Goal: Information Seeking & Learning: Check status

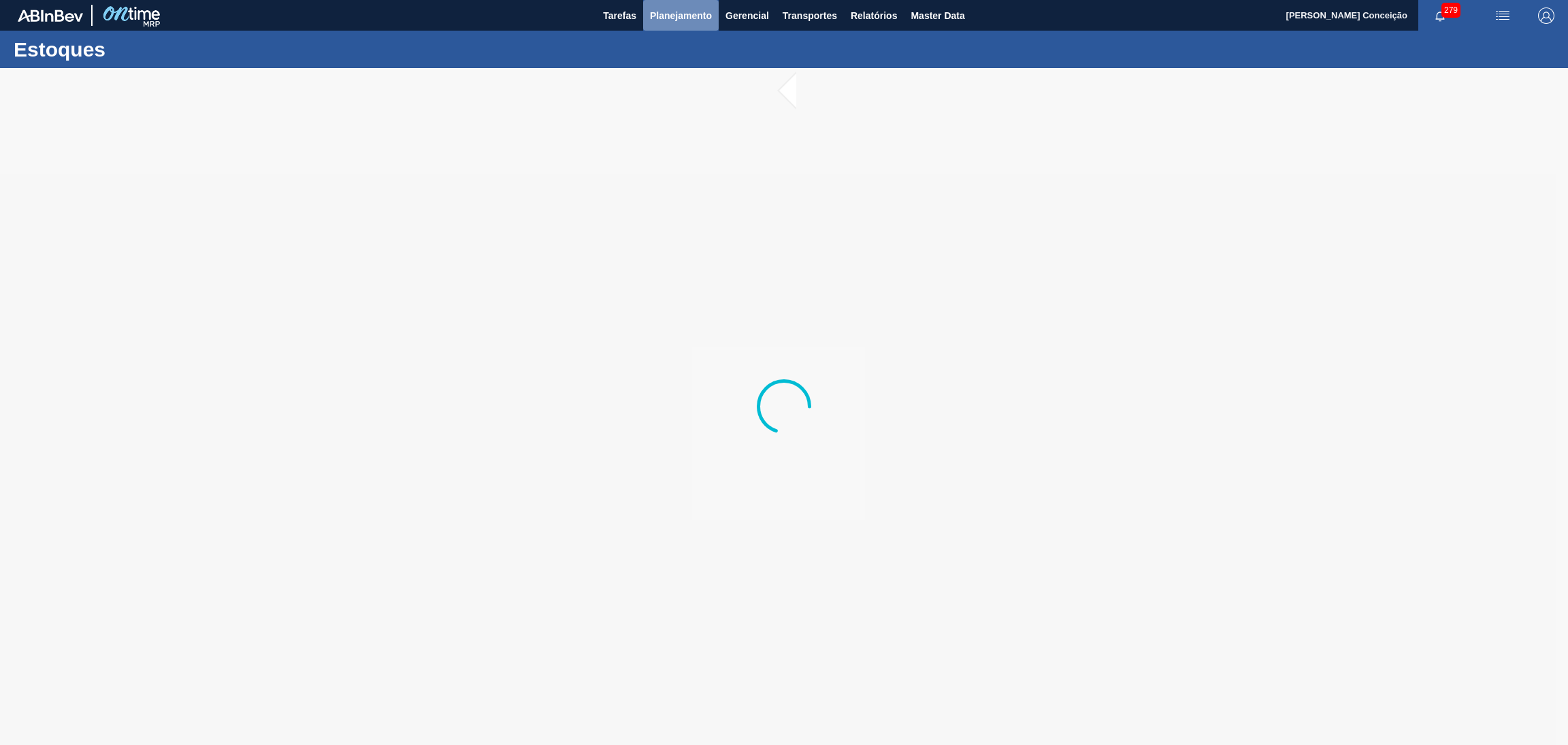
click at [690, 13] on span "Planejamento" at bounding box center [681, 15] width 62 height 16
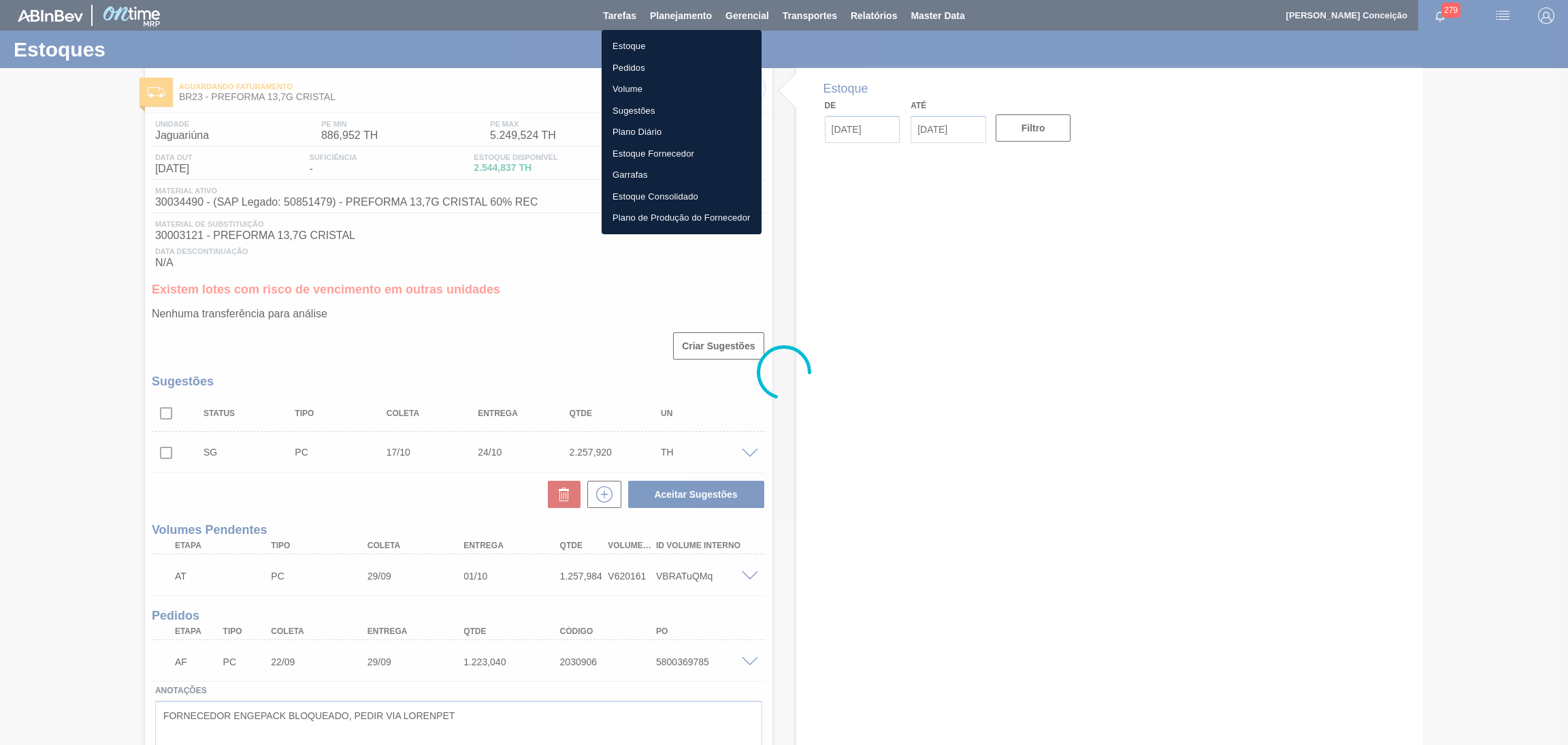
click at [668, 47] on li "Estoque" at bounding box center [682, 47] width 160 height 21
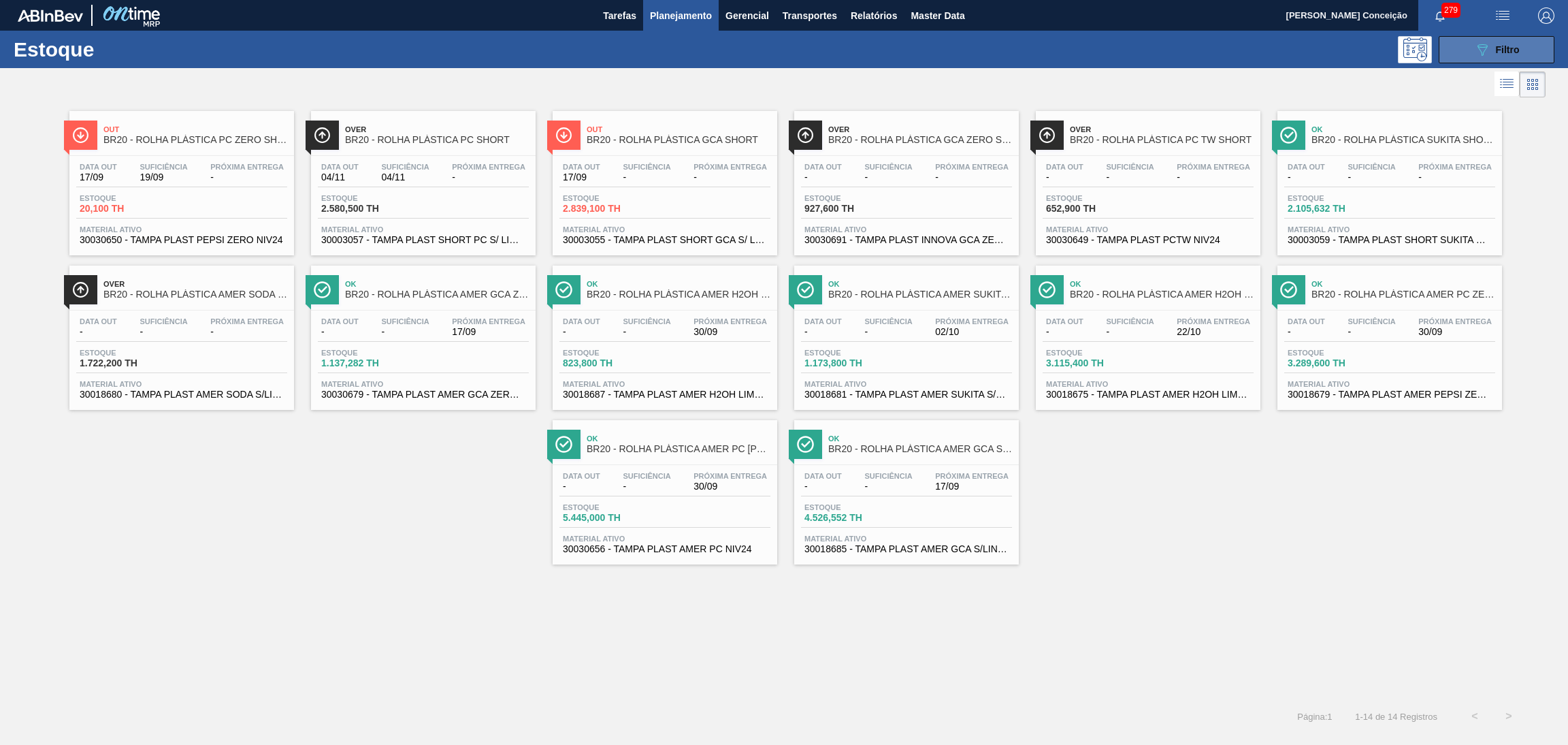
click at [1471, 45] on button "089F7B8B-B2A5-4AFE-B5C0-19BA573D28AC Filtro" at bounding box center [1496, 49] width 115 height 27
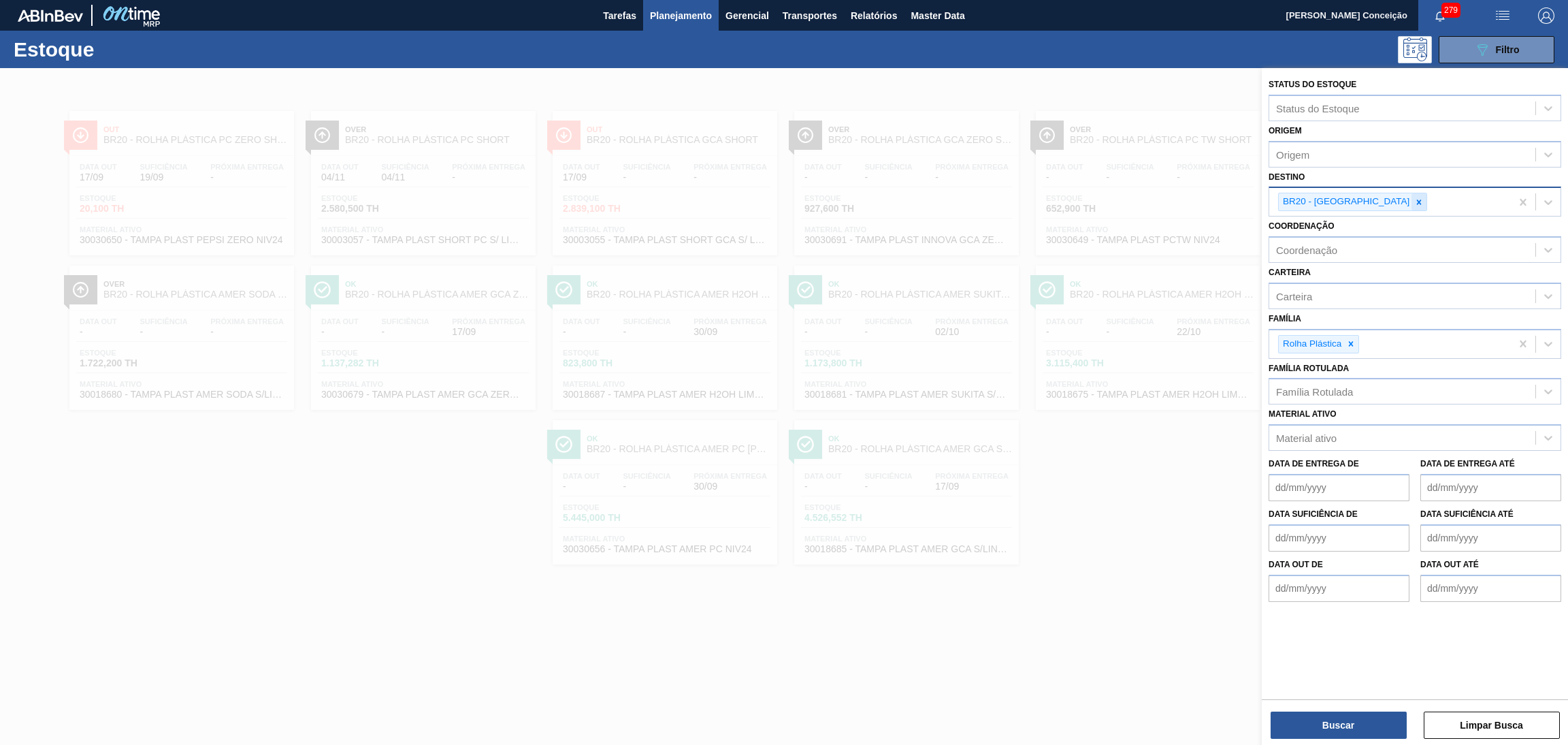
click at [1411, 207] on div at bounding box center [1419, 201] width 15 height 17
type input "br2"
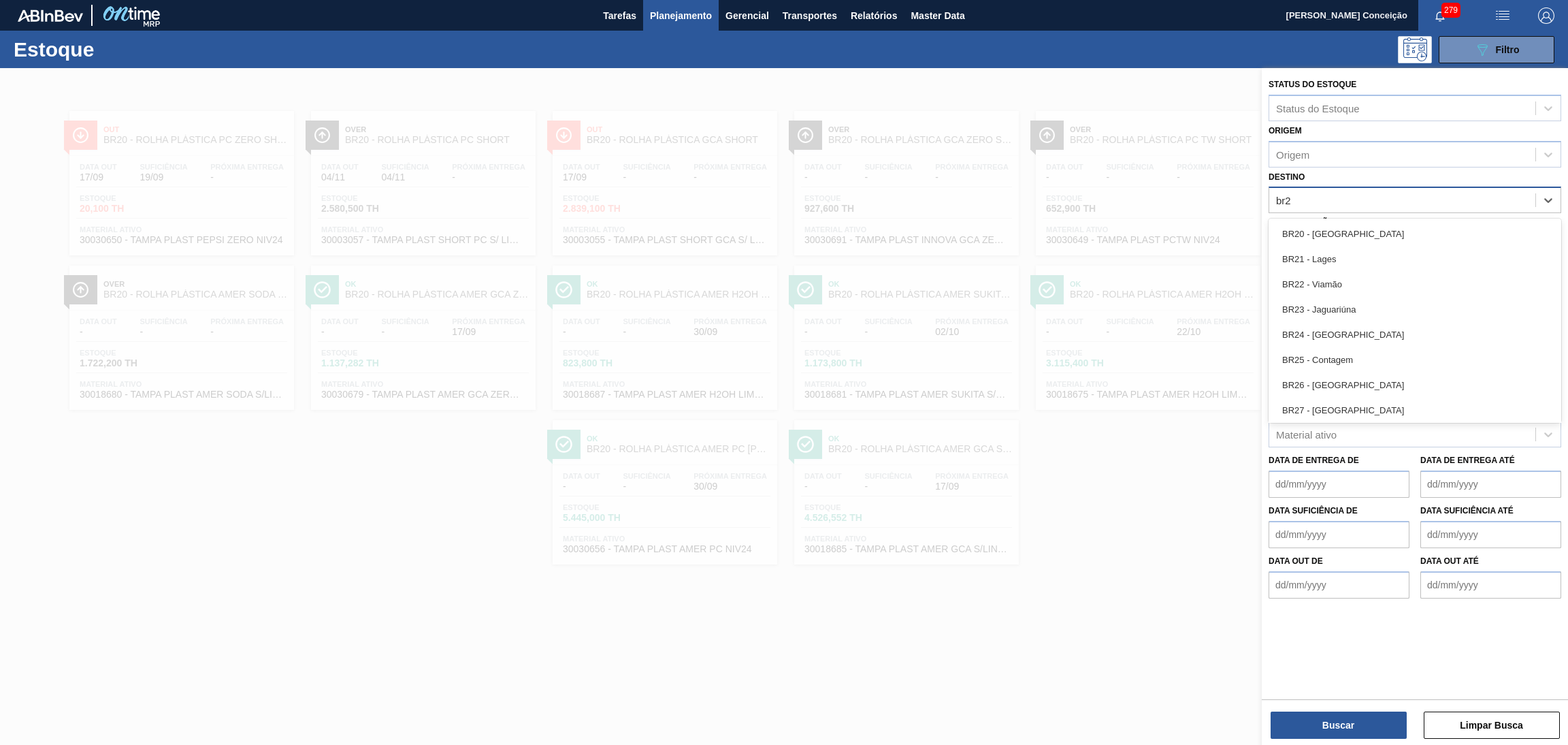
type input "br23"
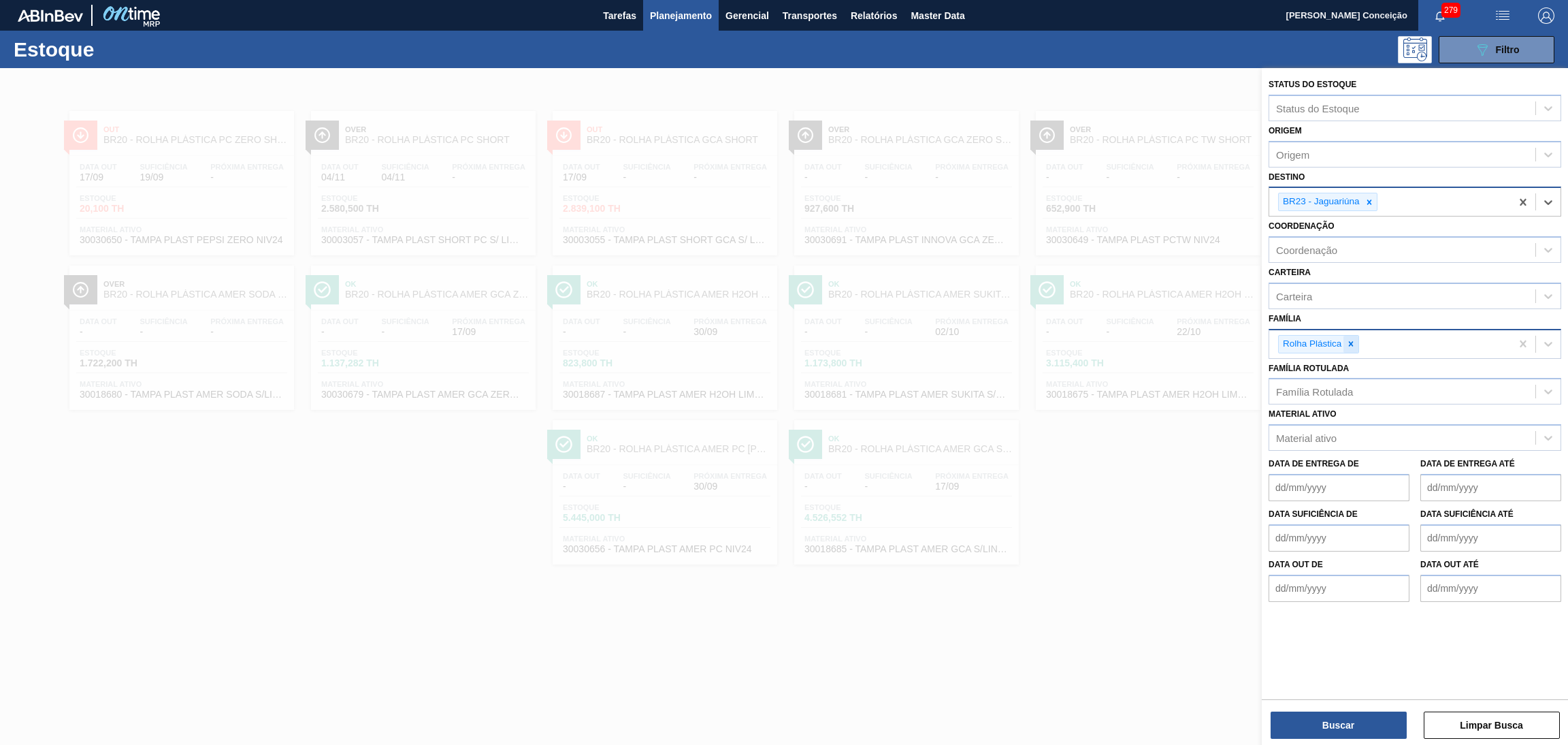
click at [1354, 343] on icon at bounding box center [1351, 343] width 10 height 10
type input "preforma"
click at [1333, 736] on button "Buscar" at bounding box center [1339, 724] width 136 height 27
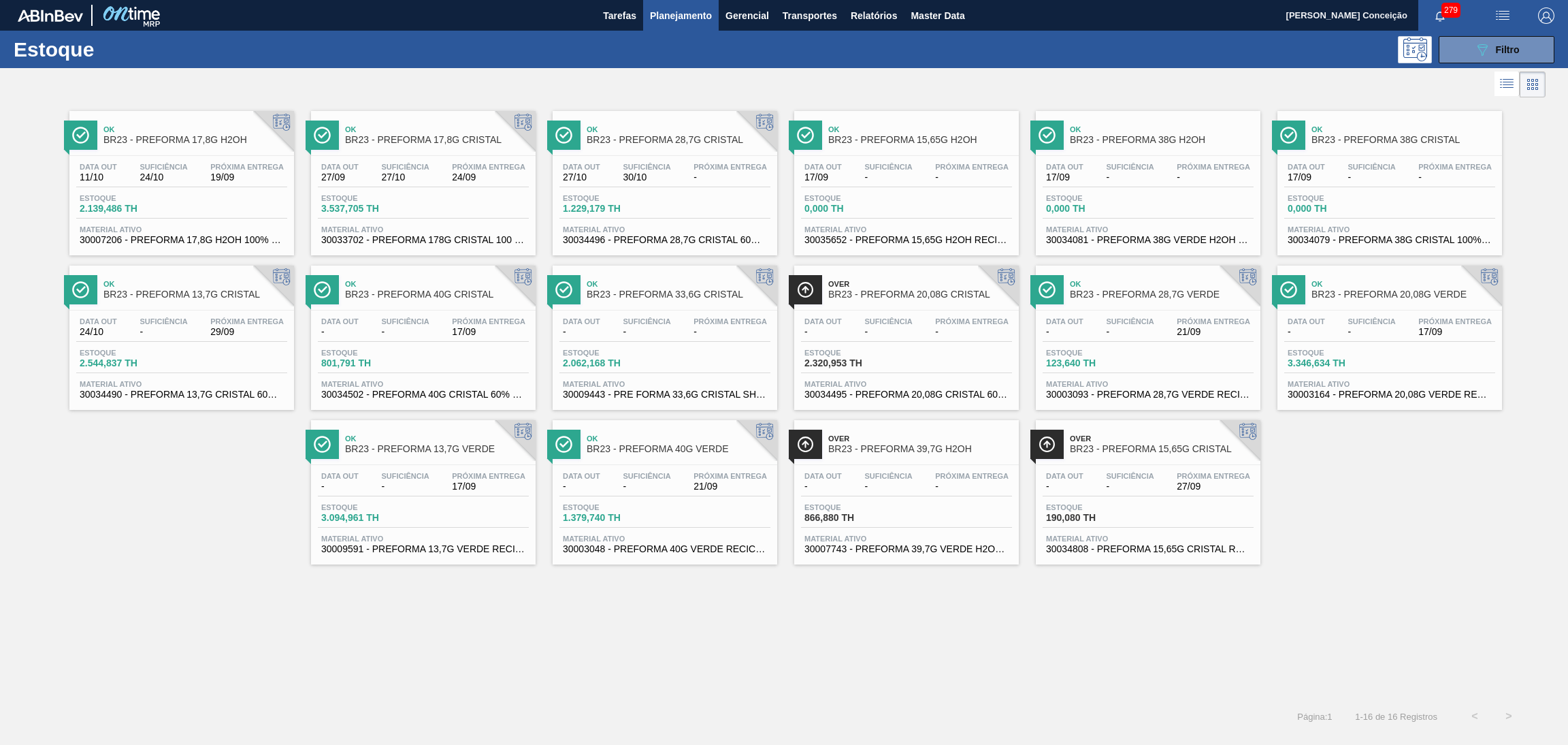
click at [451, 470] on div "Data out - Suficiência - Próxima Entrega 17/09 Estoque 3.094,961 TH Material at…" at bounding box center [423, 512] width 225 height 93
click at [409, 130] on span "Ok" at bounding box center [436, 129] width 183 height 8
click at [157, 192] on div "Data out 11/10 Suficiência 24/10 Próxima Entrega 19/09 Estoque 2.139,486 TH Mat…" at bounding box center [182, 202] width 225 height 93
click at [1181, 454] on div "Over BR23 - PREFORMA 15,65G CRISTAL" at bounding box center [1161, 444] width 183 height 30
click at [1491, 38] on button "089F7B8B-B2A5-4AFE-B5C0-19BA573D28AC Filtro" at bounding box center [1496, 49] width 115 height 27
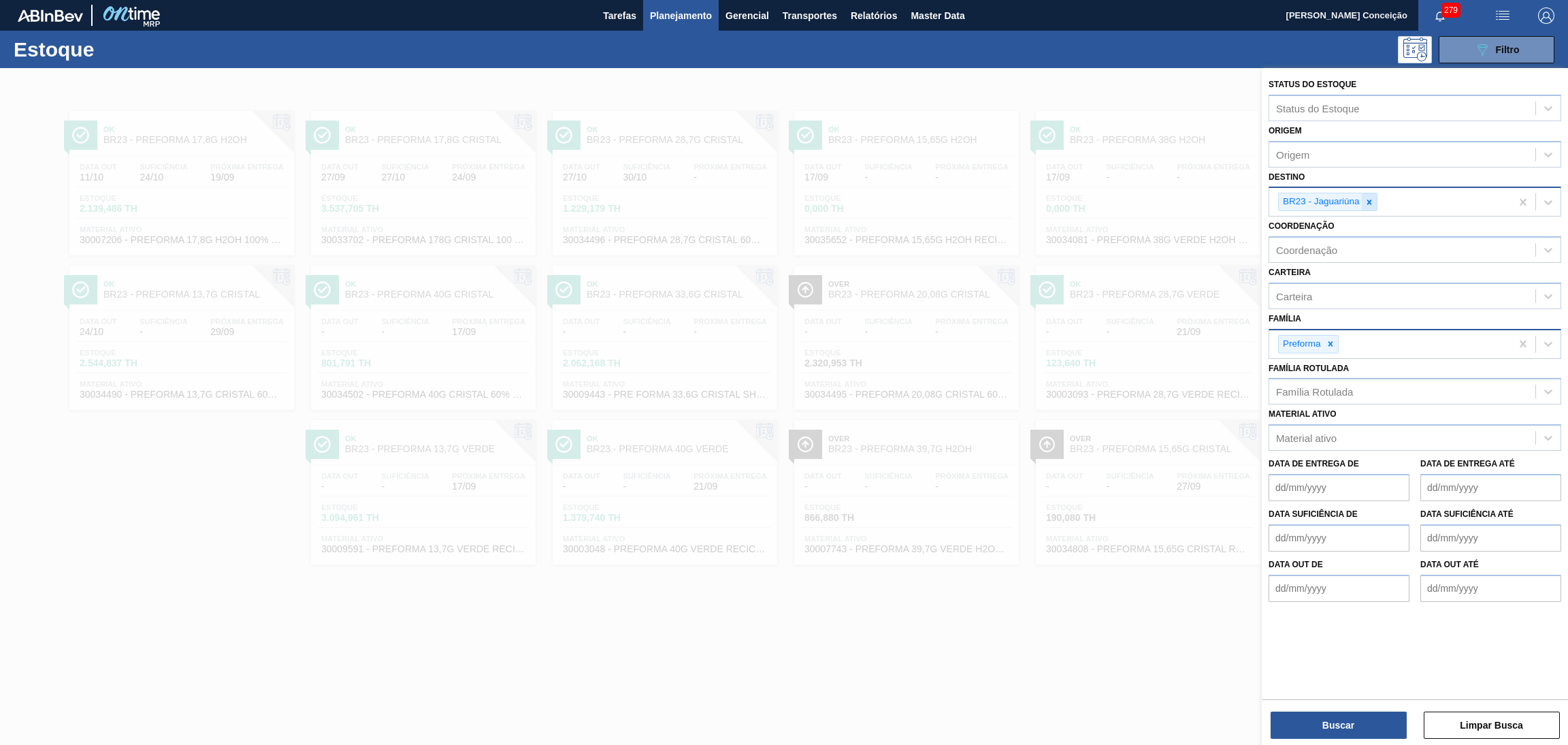
click at [1374, 198] on icon at bounding box center [1369, 202] width 10 height 10
type input "br15"
click at [1304, 732] on button "Buscar" at bounding box center [1339, 724] width 136 height 27
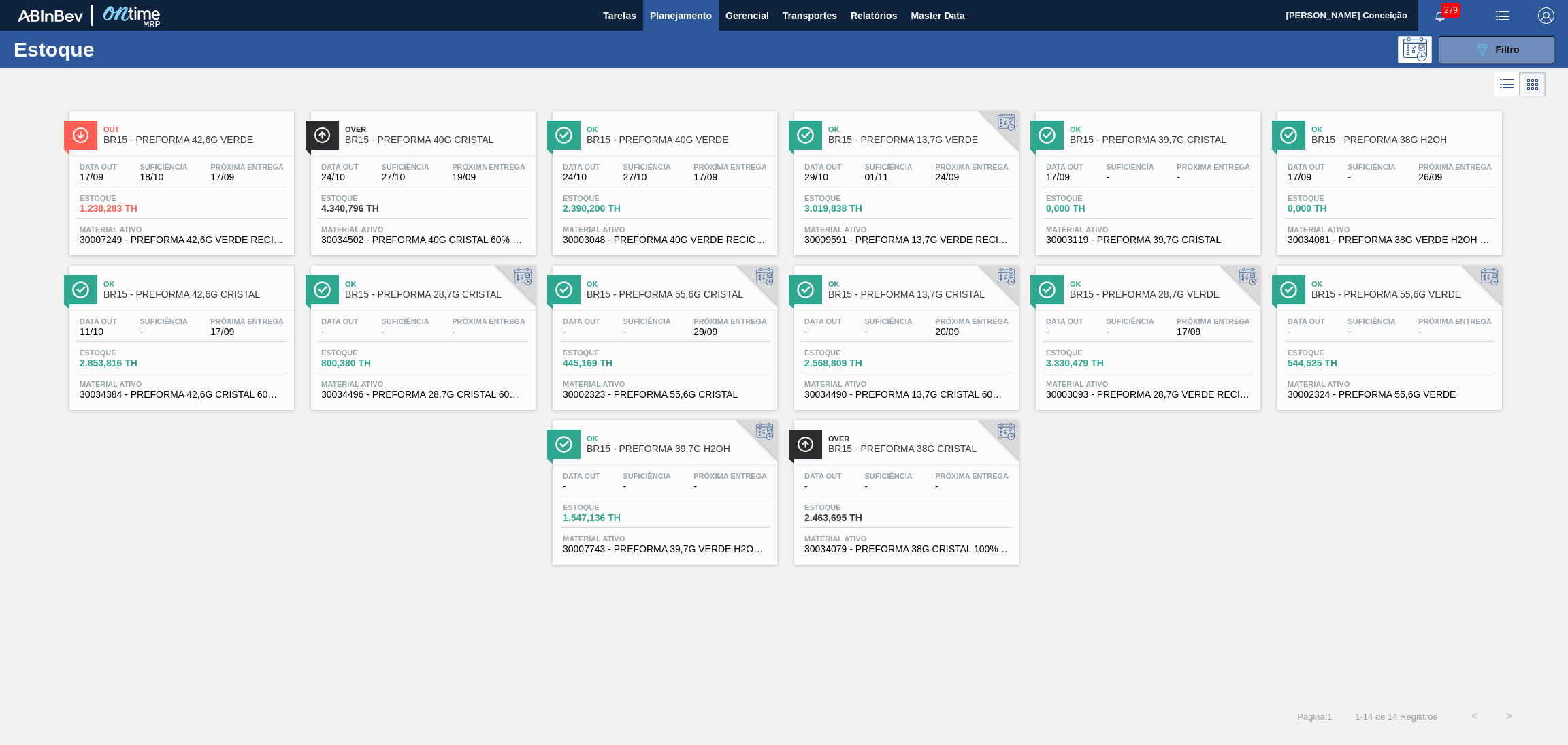
click at [195, 182] on div "Data out 17/09 Suficiência 18/10 Próxima Entrega 17/09" at bounding box center [182, 174] width 211 height 24
click at [646, 236] on span "30003048 - PREFORMA 40G VERDE RECICLADA" at bounding box center [665, 240] width 204 height 10
click at [917, 156] on div "Data out 29/10 Suficiência 01/11 Próxima Entrega 24/09 Estoque 3.019,838 TH Mat…" at bounding box center [906, 202] width 225 height 93
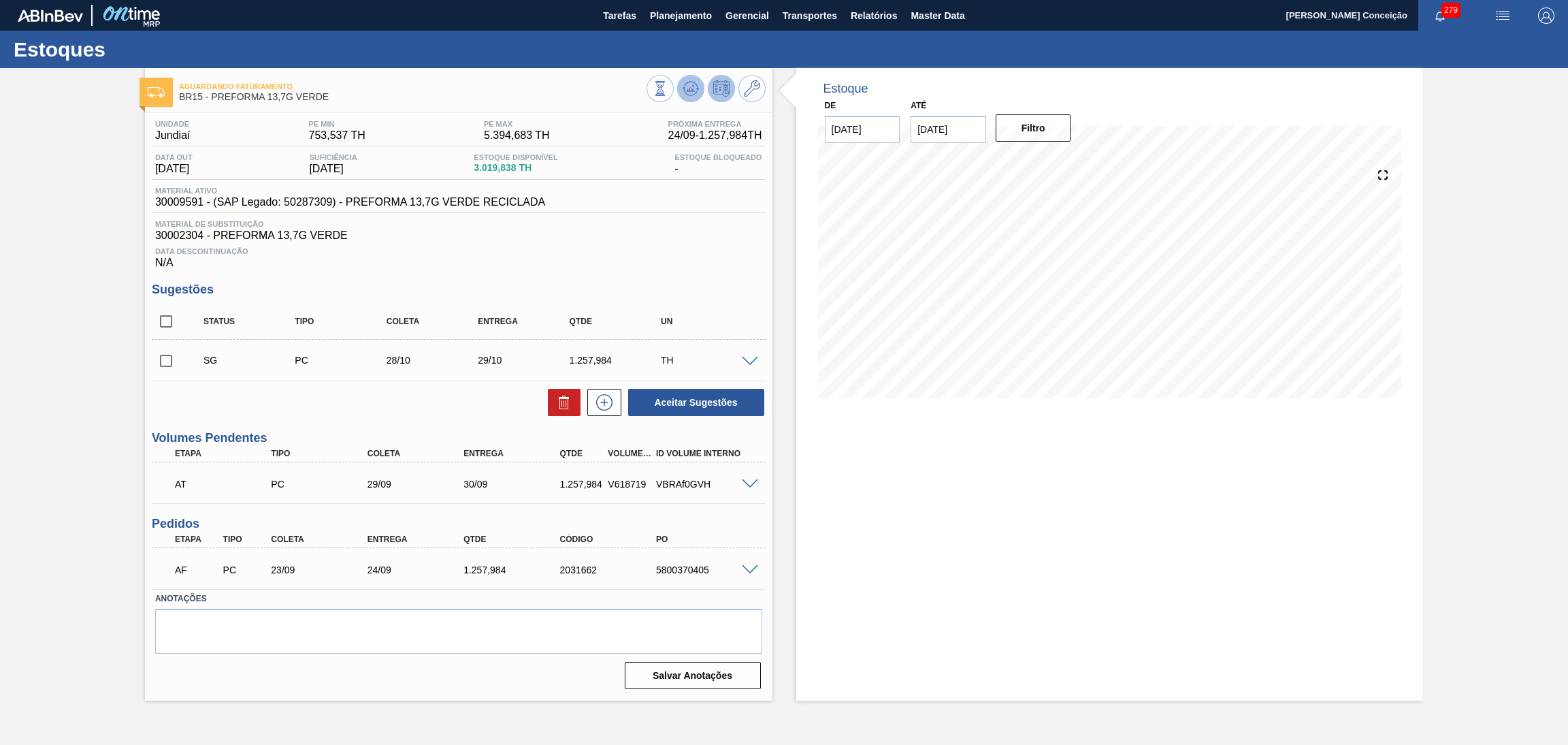
click at [688, 99] on button at bounding box center [691, 89] width 27 height 27
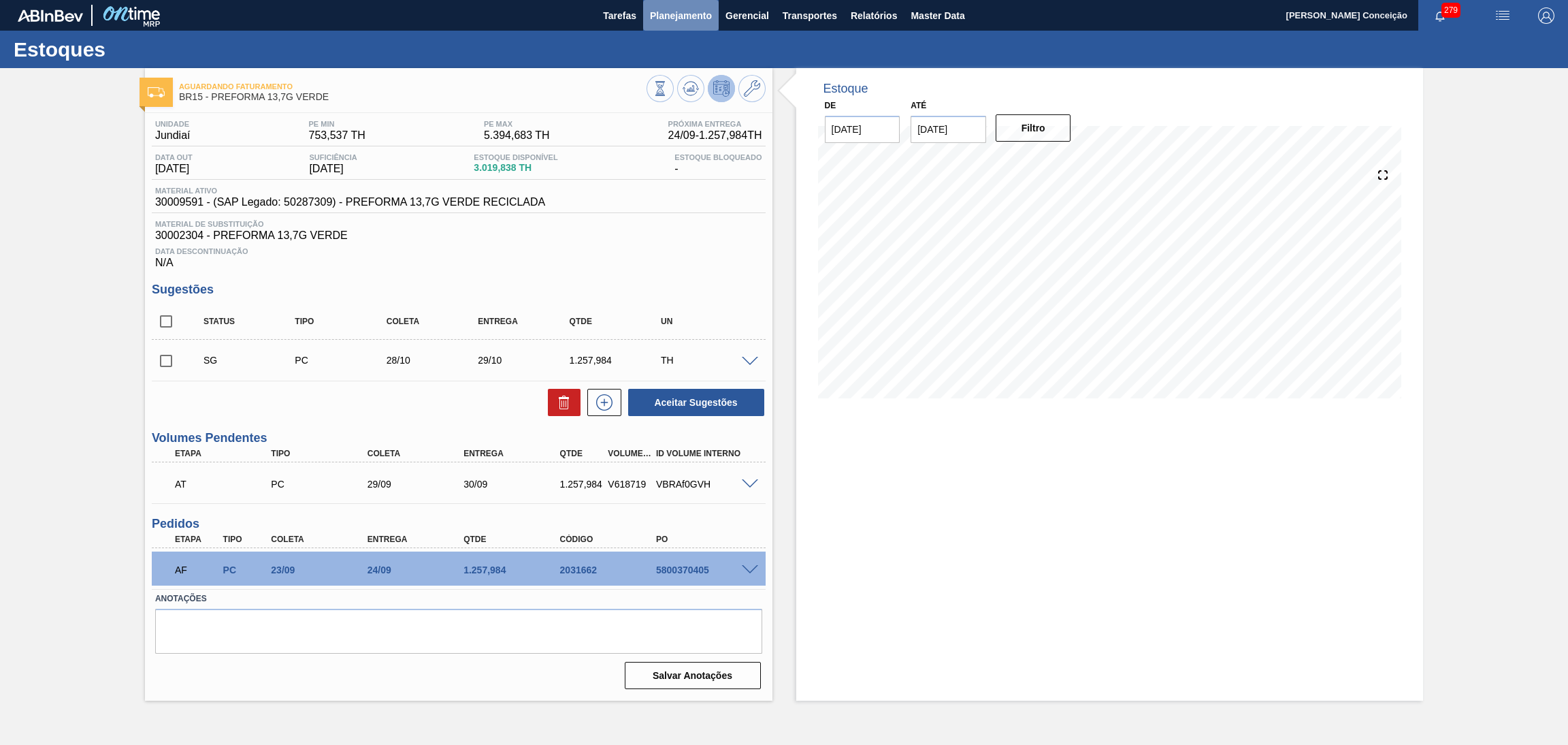
click at [675, 4] on button "Planejamento" at bounding box center [681, 15] width 75 height 30
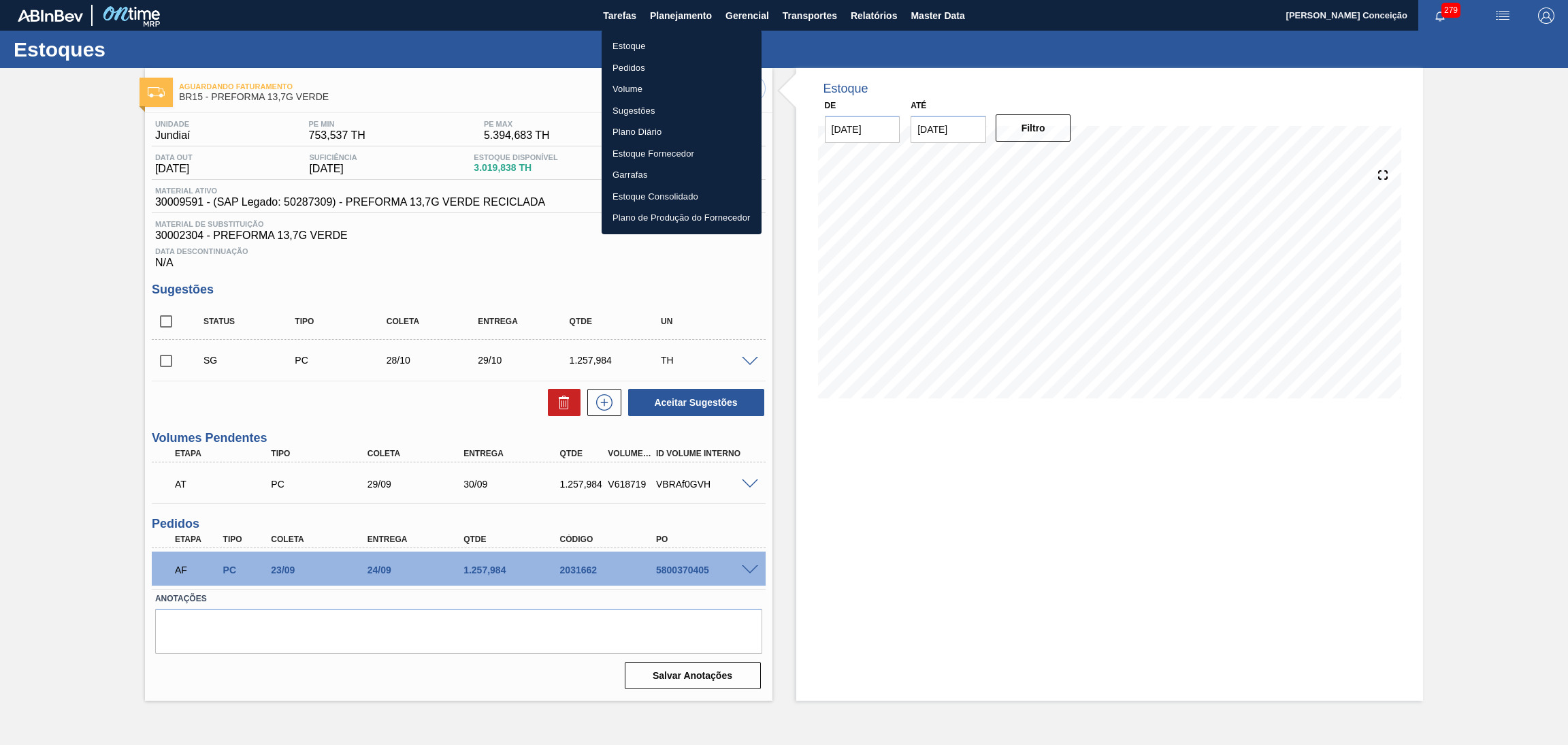
click at [703, 36] on li "Estoque" at bounding box center [682, 47] width 160 height 21
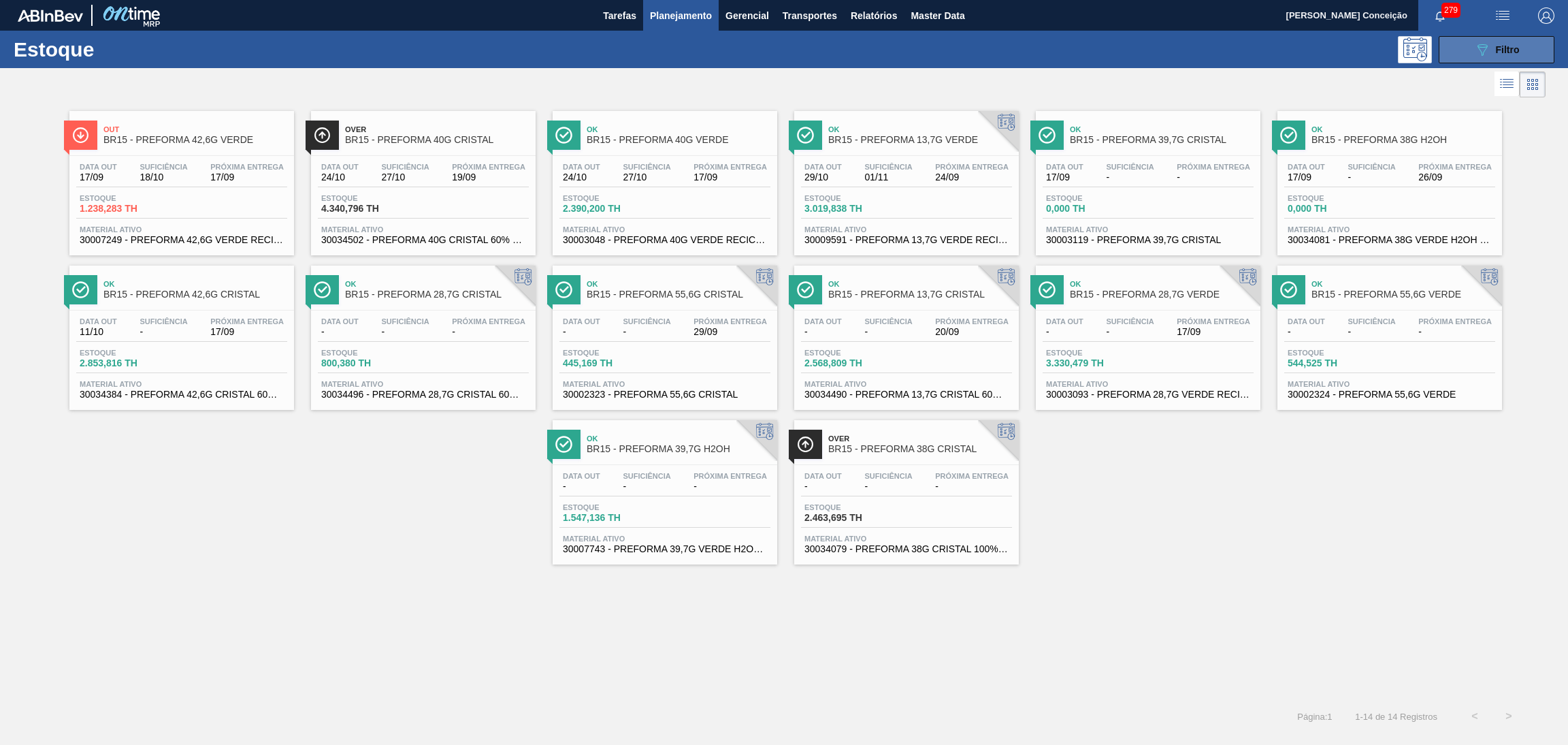
click at [1459, 45] on button "089F7B8B-B2A5-4AFE-B5C0-19BA573D28AC Filtro" at bounding box center [1496, 49] width 115 height 27
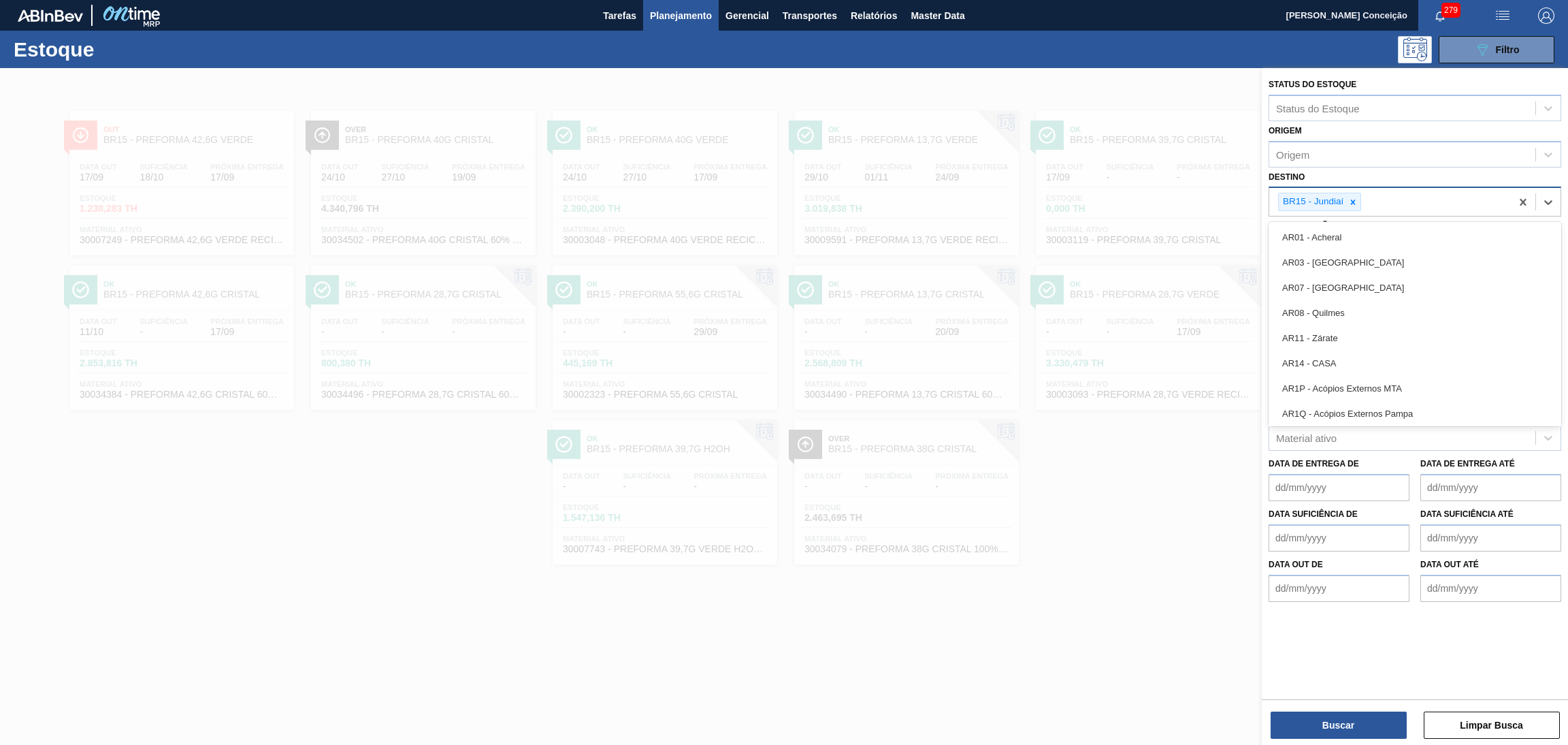
click at [1353, 192] on div "BR15 - Jundiaí" at bounding box center [1319, 201] width 83 height 19
click at [1349, 201] on icon at bounding box center [1353, 202] width 10 height 10
type input "br28"
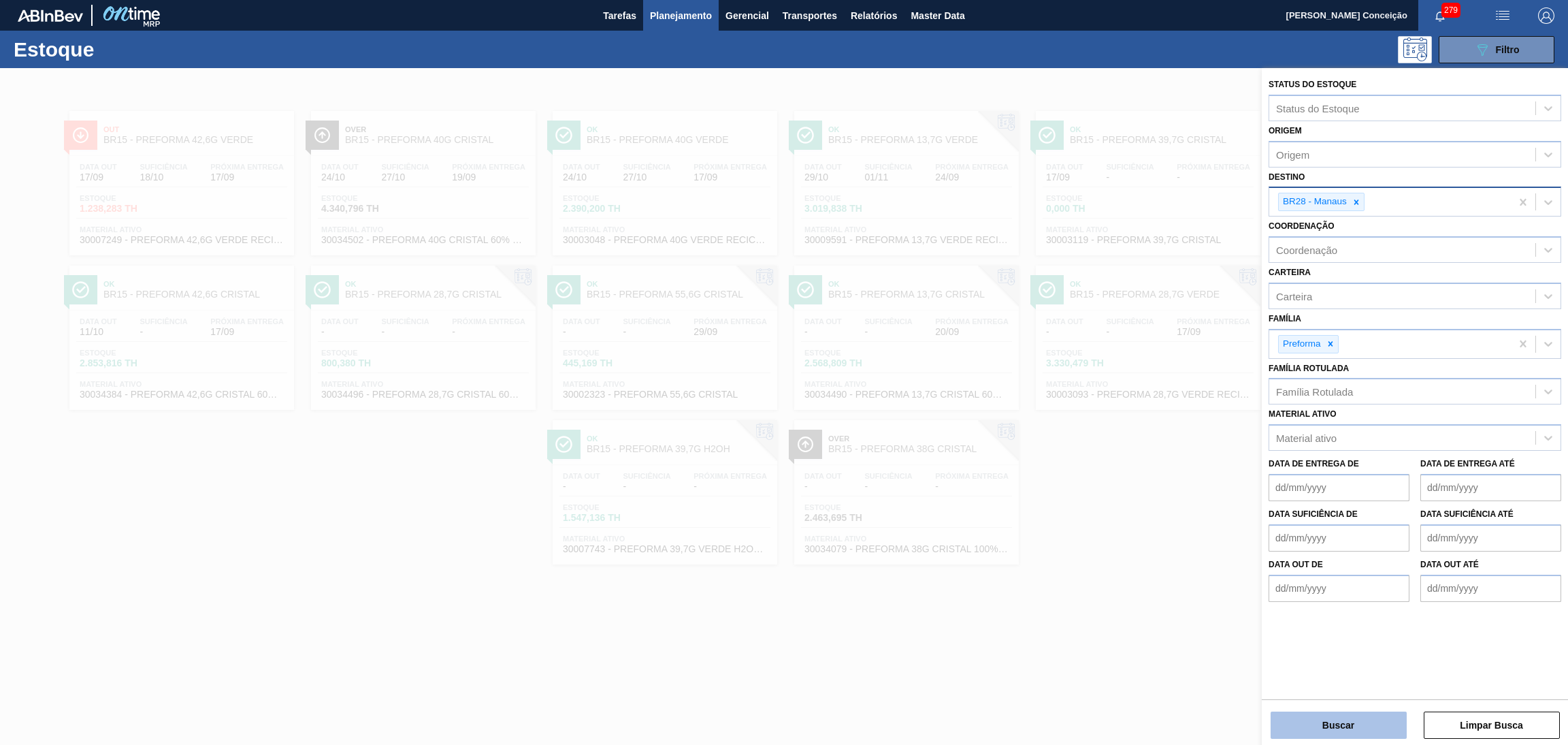
click at [1338, 721] on button "Buscar" at bounding box center [1339, 724] width 136 height 27
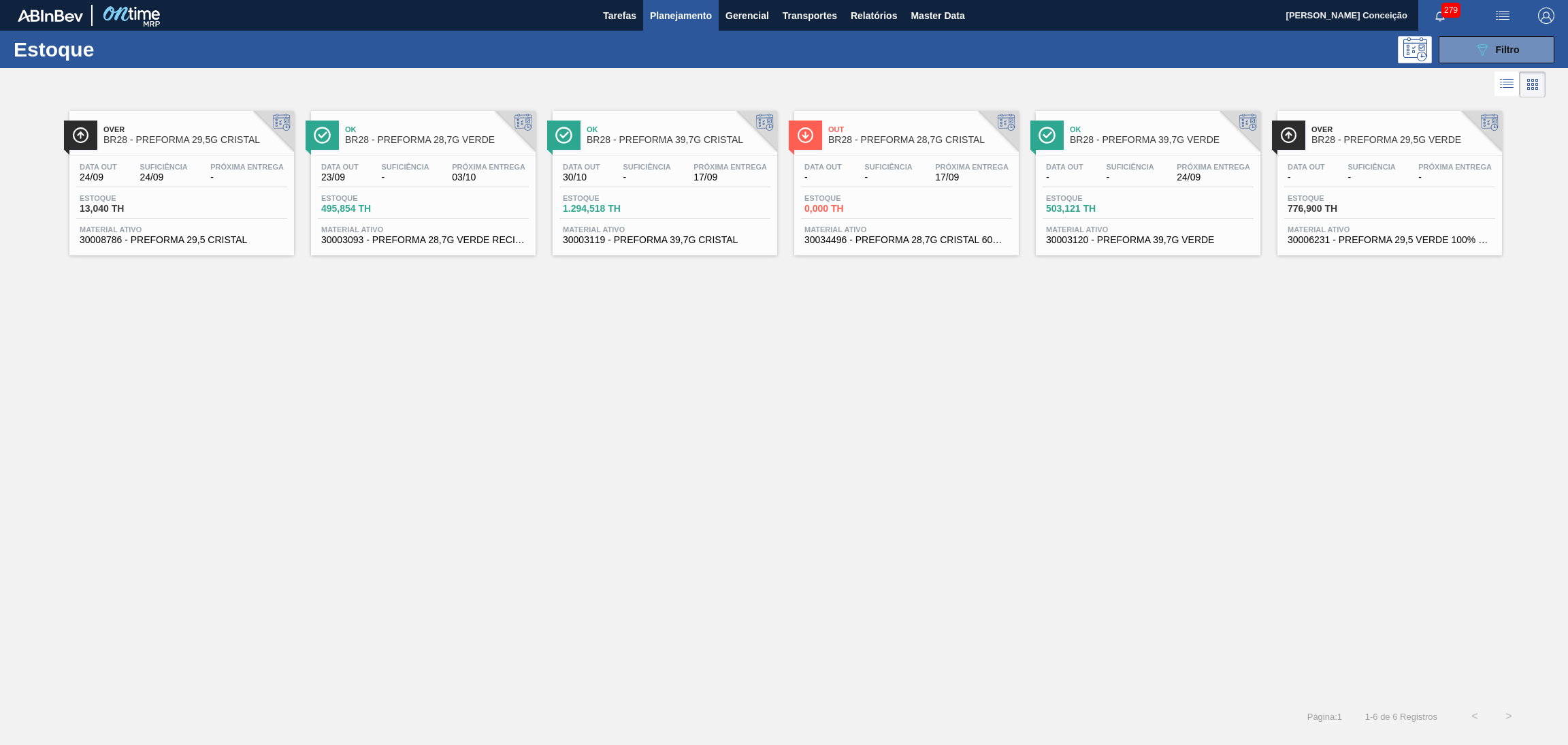
click at [182, 175] on span "24/09" at bounding box center [163, 177] width 47 height 10
click at [875, 182] on span "-" at bounding box center [888, 177] width 47 height 10
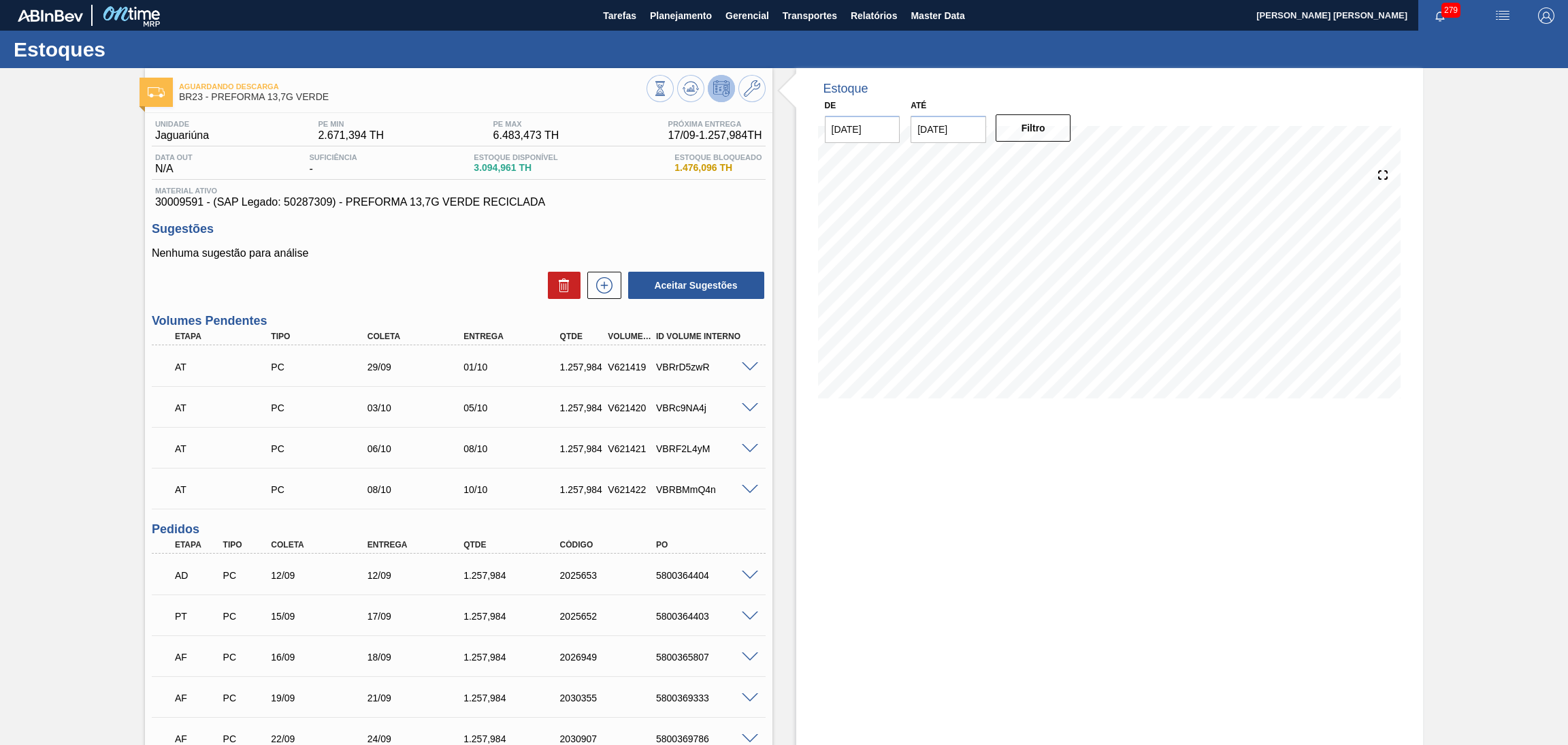
click at [30, 553] on div "Aguardando Descarga BR23 - PREFORMA 13,7G VERDE Unidade Jaguariúna PE MIN 2.671…" at bounding box center [784, 469] width 1568 height 801
click at [969, 130] on input "[DATE]" at bounding box center [948, 129] width 75 height 27
type input "0"
type input "[DATE]"
click at [1018, 129] on button "Filtro" at bounding box center [1033, 128] width 75 height 27
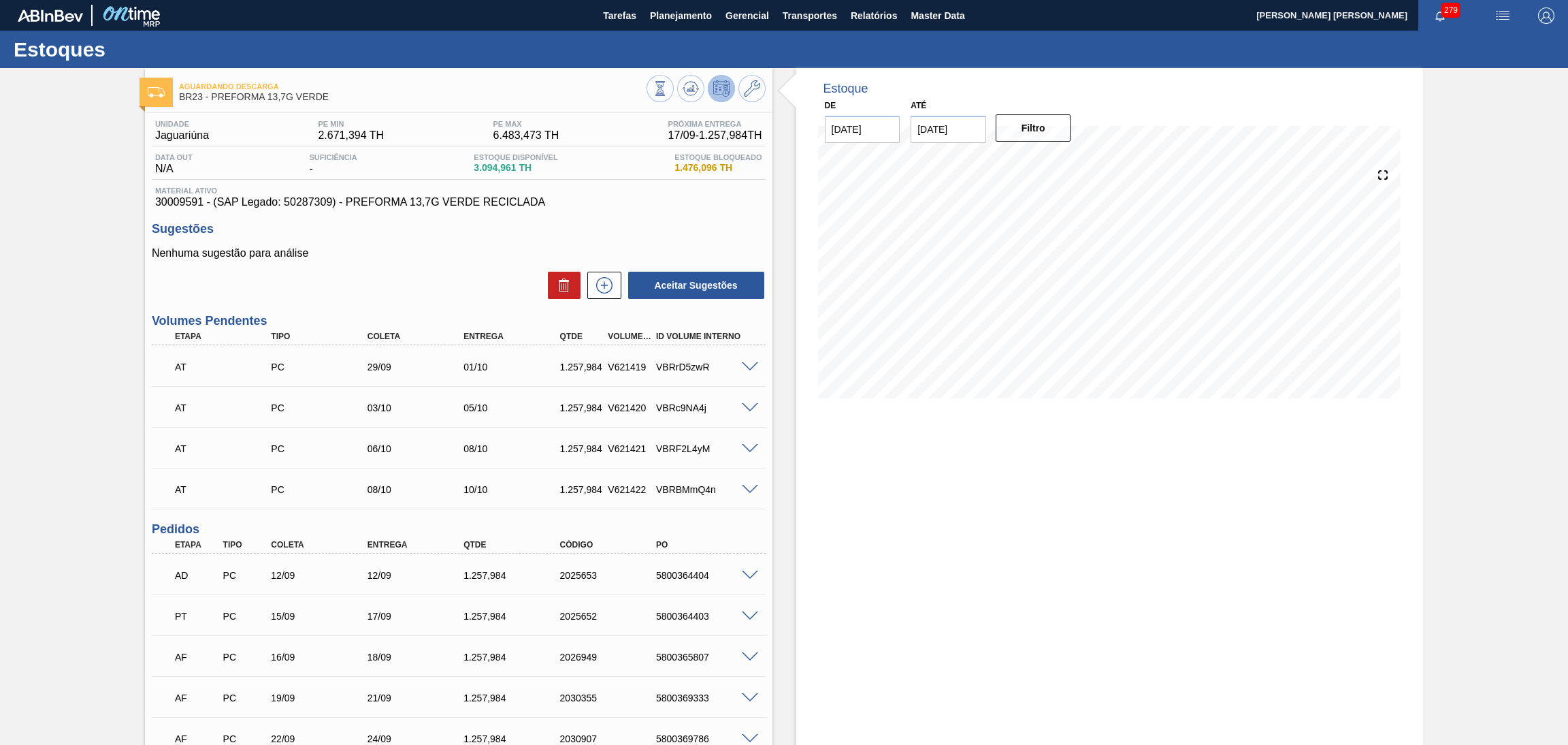
click at [867, 555] on div "Estoque De 17/09/2025 Até 30/10/2025 Filtro 17/09 Projeção de Estoque 5,201.933…" at bounding box center [1110, 469] width 628 height 801
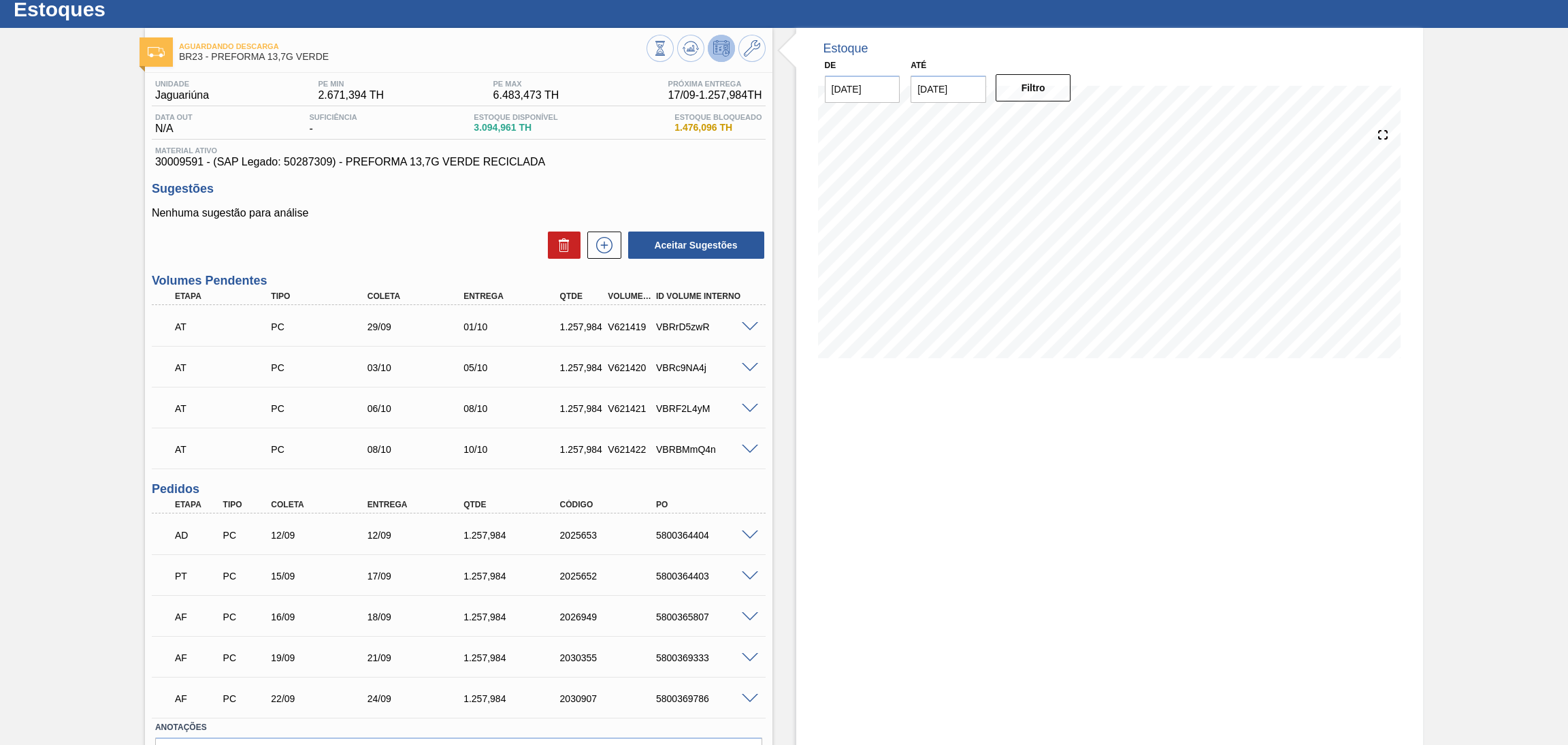
scroll to position [81, 0]
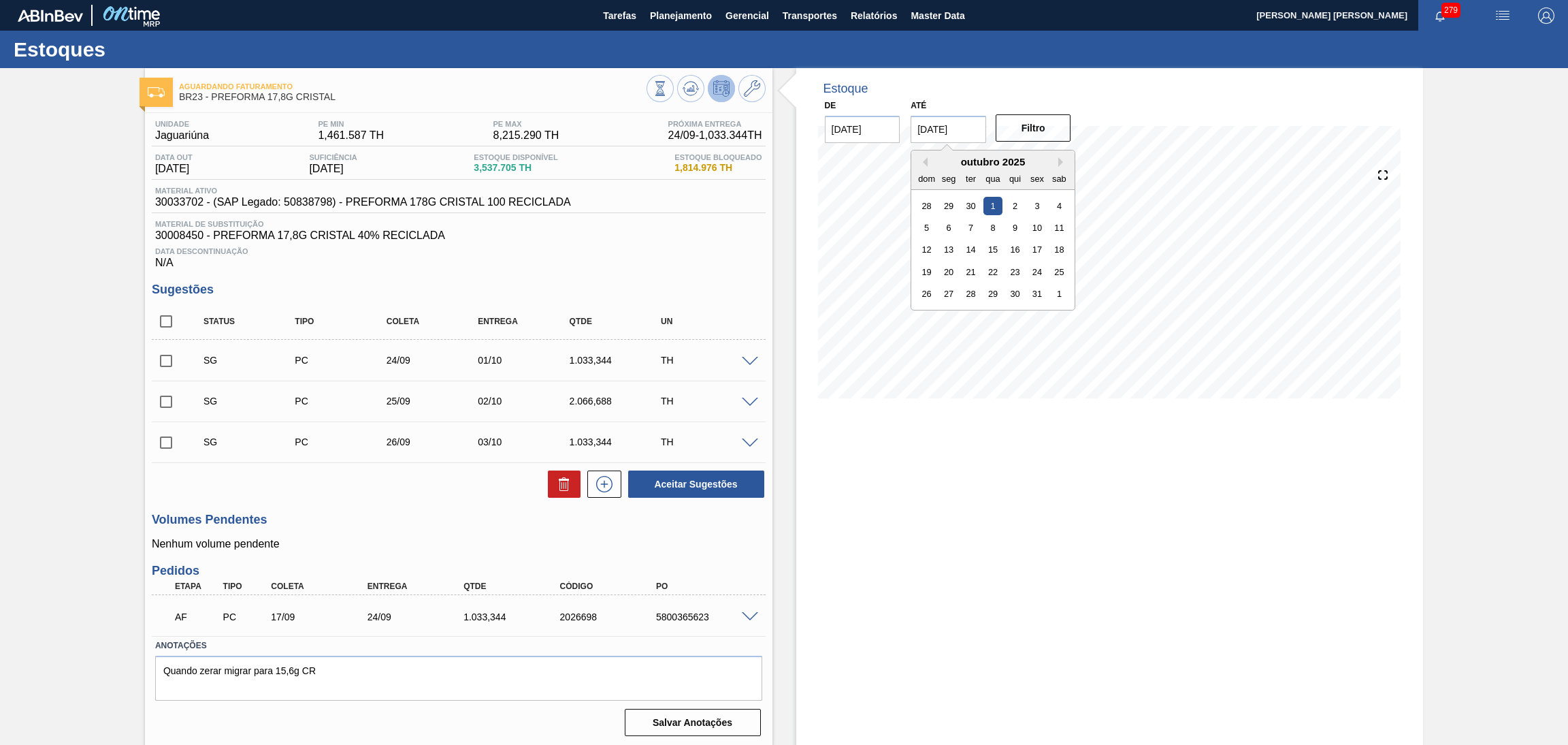
click at [971, 126] on input "[DATE]" at bounding box center [948, 129] width 75 height 27
type input "0"
type input "[DATE]"
click at [1034, 138] on button "Filtro" at bounding box center [1033, 128] width 75 height 27
click at [161, 322] on input "checkbox" at bounding box center [166, 321] width 29 height 29
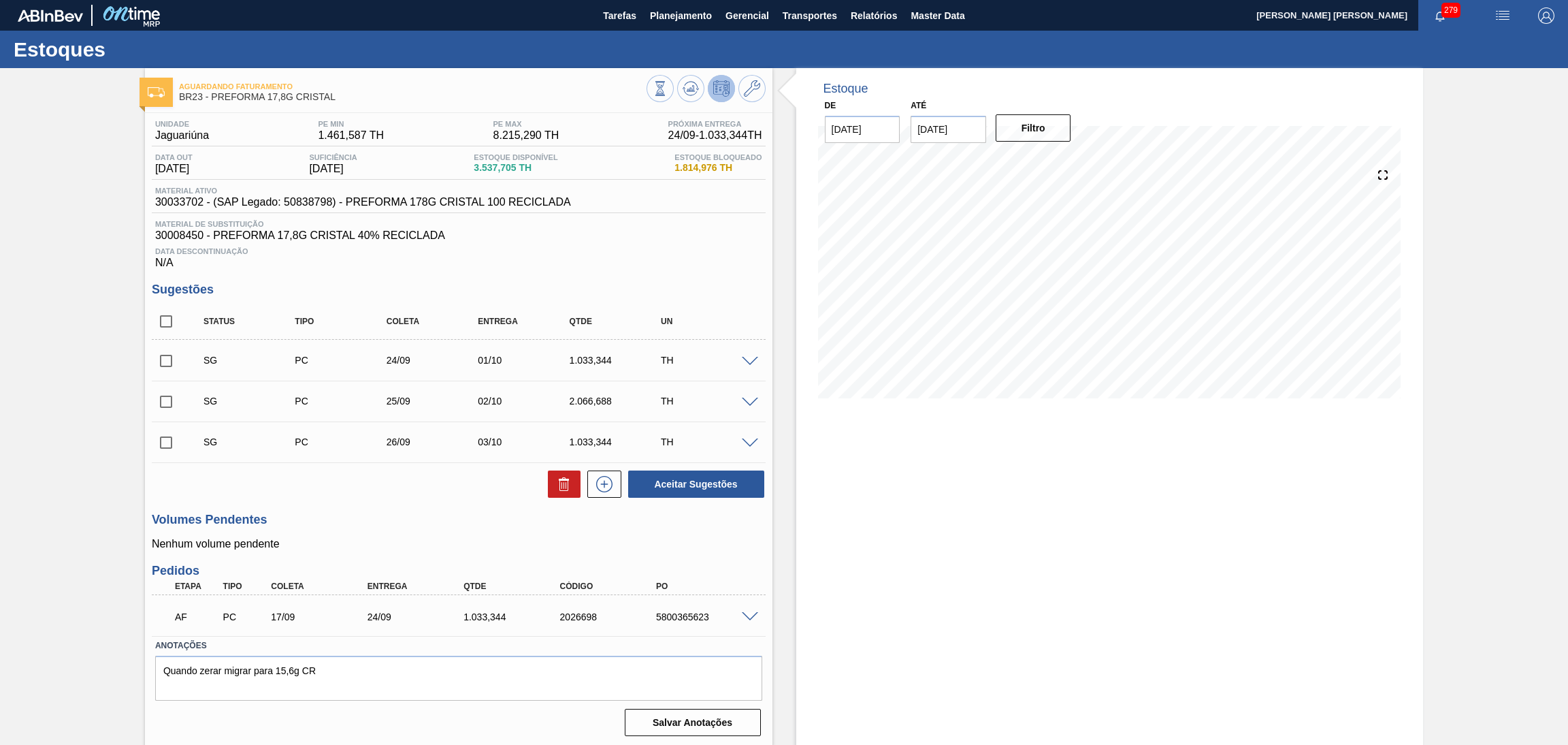
checkbox input "true"
click at [556, 488] on icon at bounding box center [564, 484] width 16 height 16
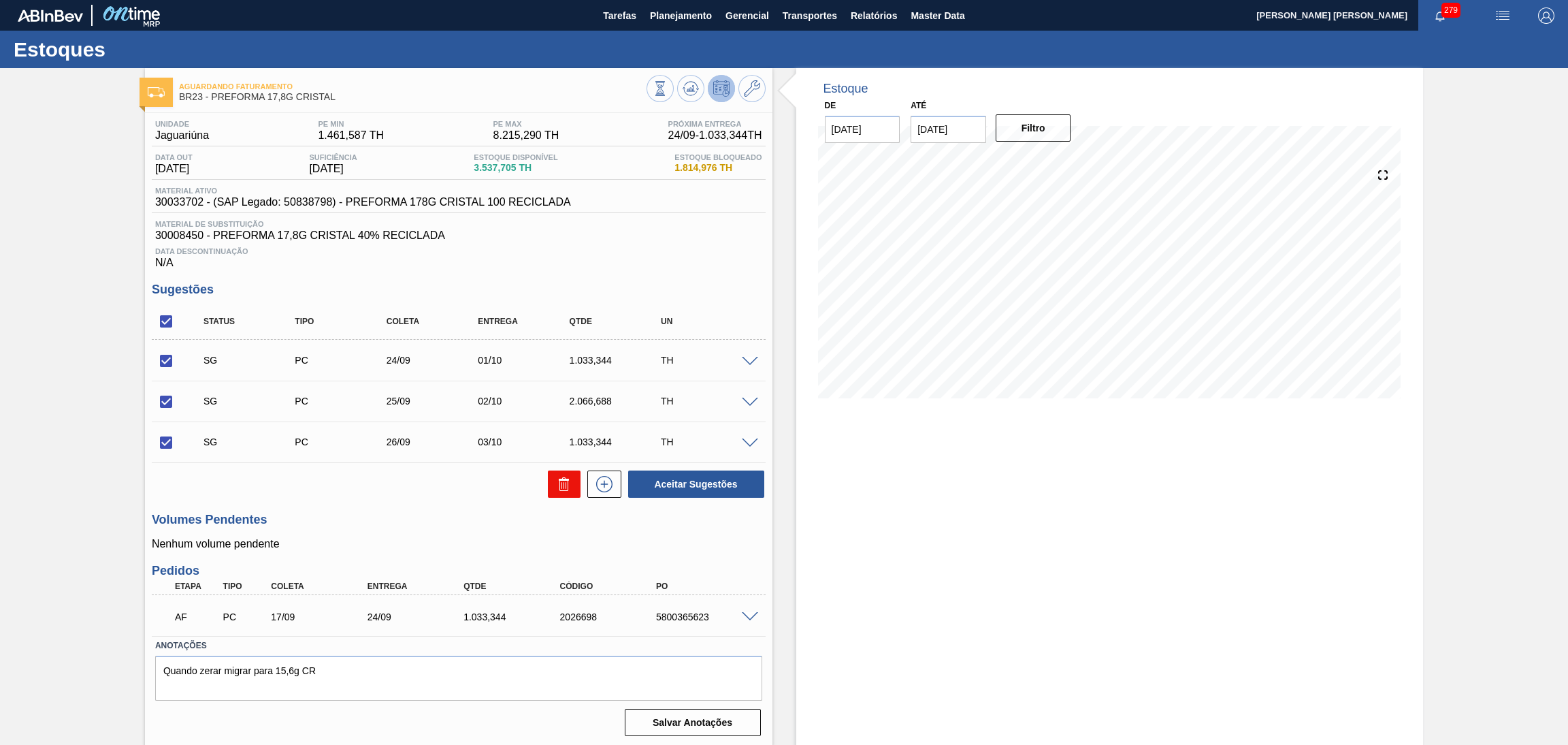
checkbox input "false"
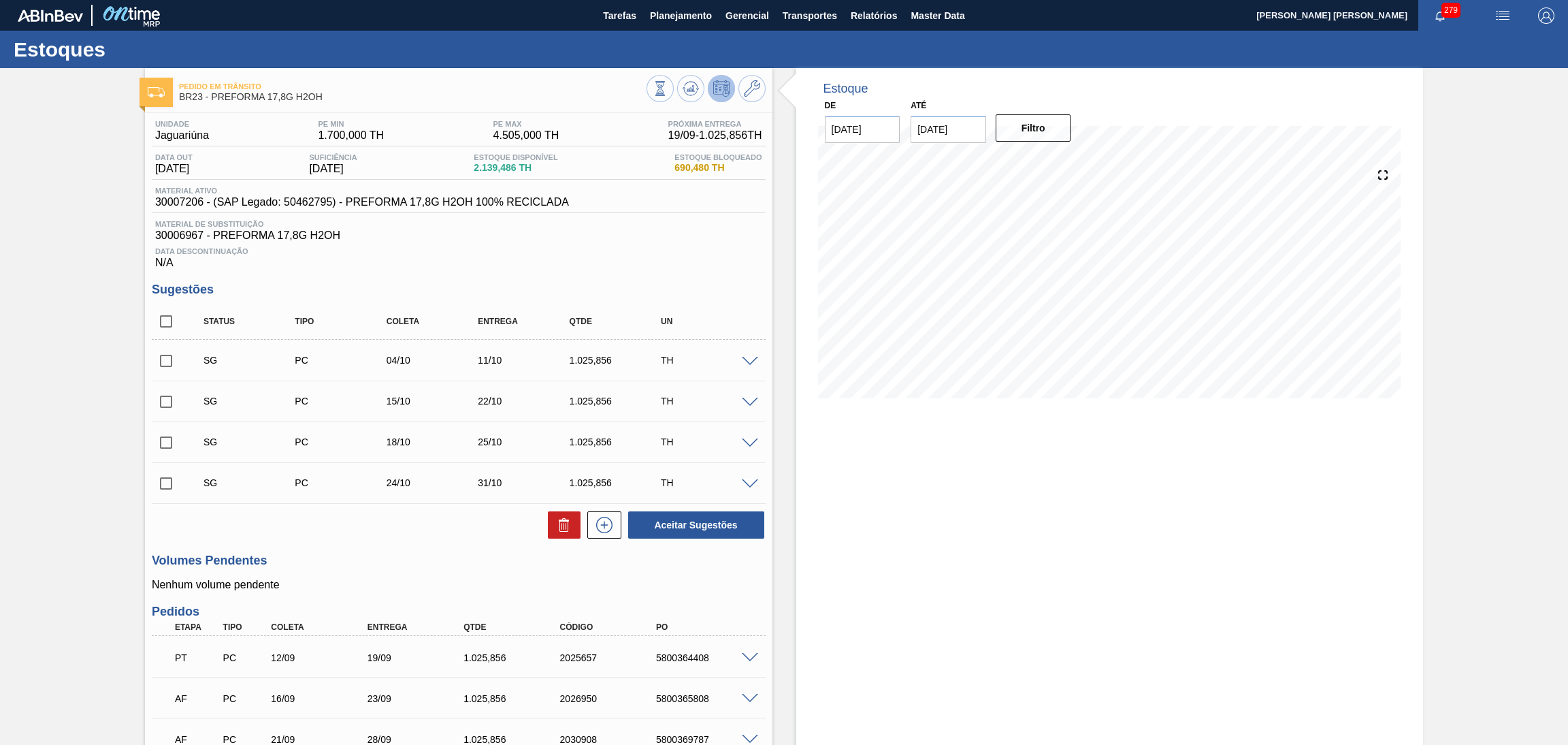
click at [983, 122] on input "[DATE]" at bounding box center [948, 129] width 75 height 27
type input "0"
type input "[DATE]"
click at [1045, 127] on button "Filtro" at bounding box center [1033, 128] width 75 height 27
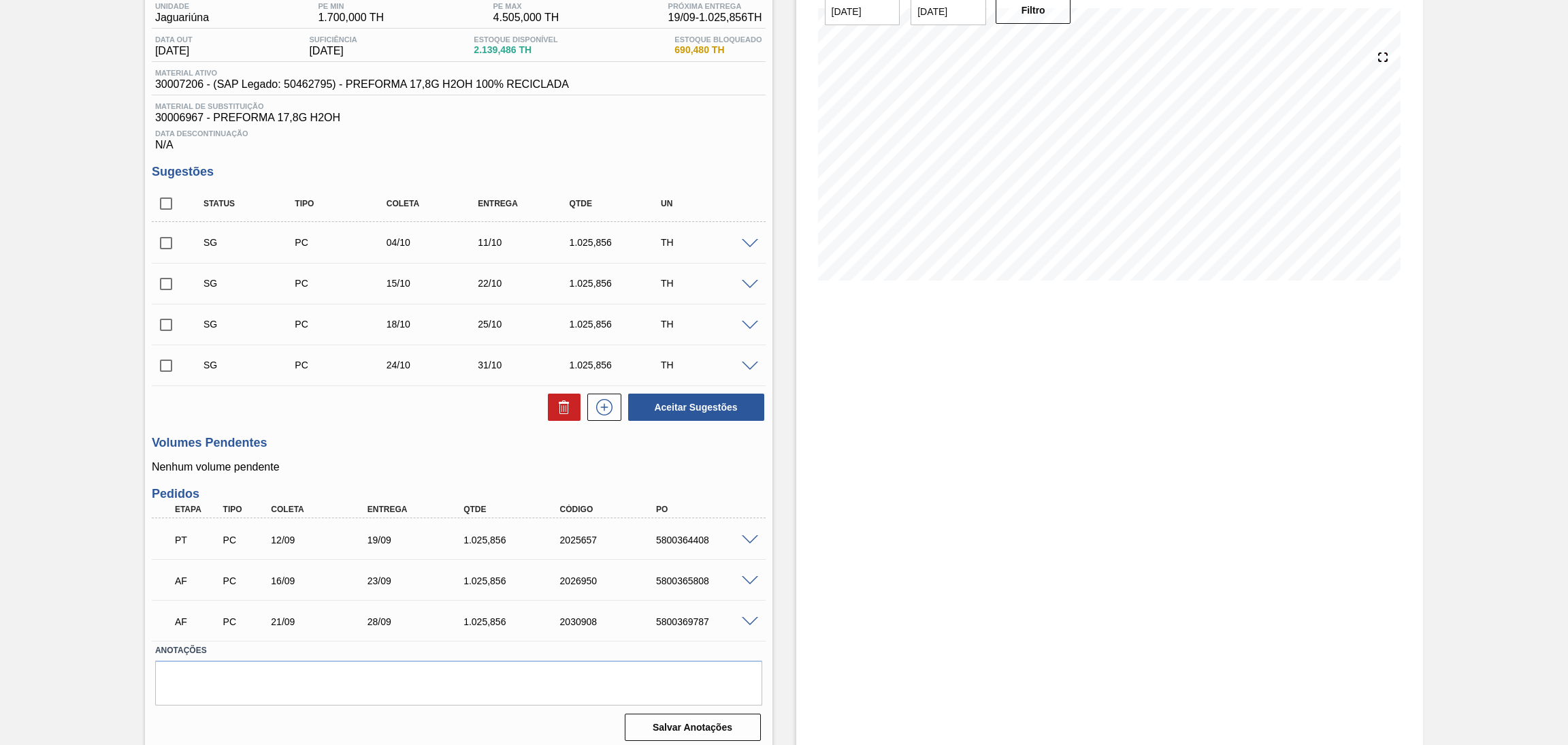
scroll to position [122, 0]
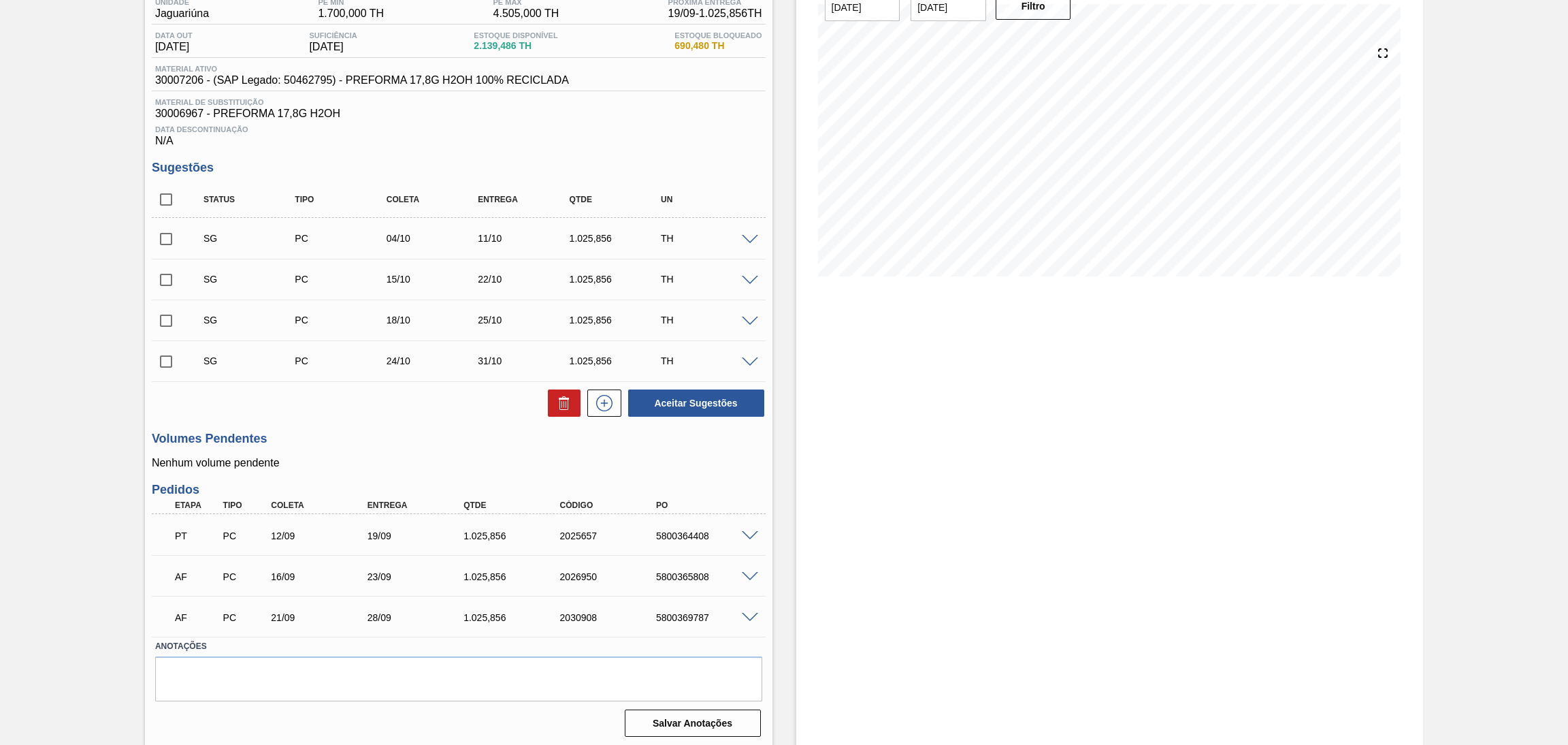
click at [1142, 398] on div "Estoque De 17/09/2025 Até 30/10/2025 Filtro 26/09 Projeção de Estoque 2,678.814…" at bounding box center [1110, 347] width 628 height 802
click at [891, 427] on div "Estoque De 17/09/2025 Até 30/10/2025 Filtro 26/09 Projeção de Estoque 2,678.814…" at bounding box center [1110, 347] width 628 height 802
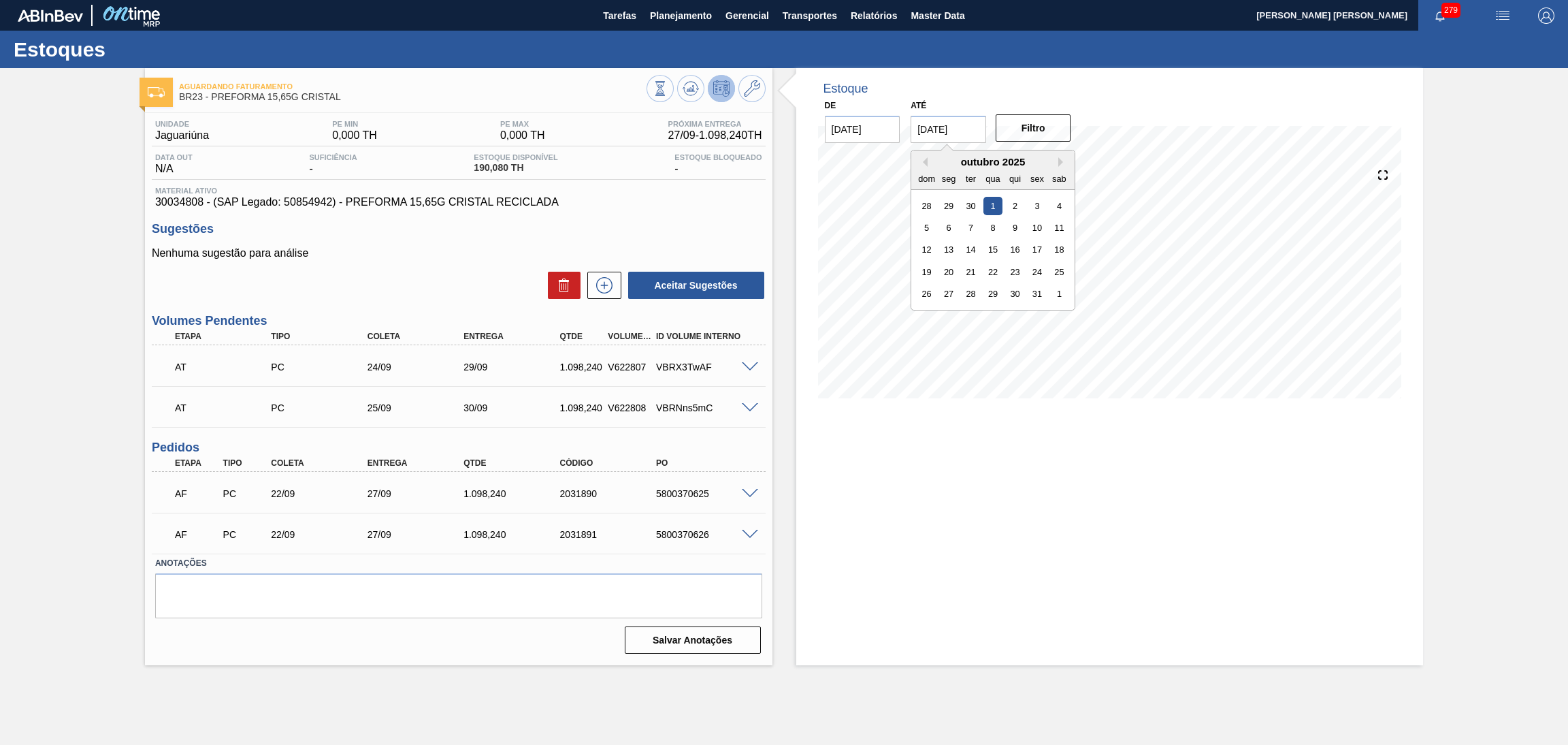
click at [979, 120] on input "[DATE]" at bounding box center [948, 129] width 75 height 27
type input "0"
type input "[DATE]"
click at [1013, 131] on button "Filtro" at bounding box center [1033, 128] width 75 height 27
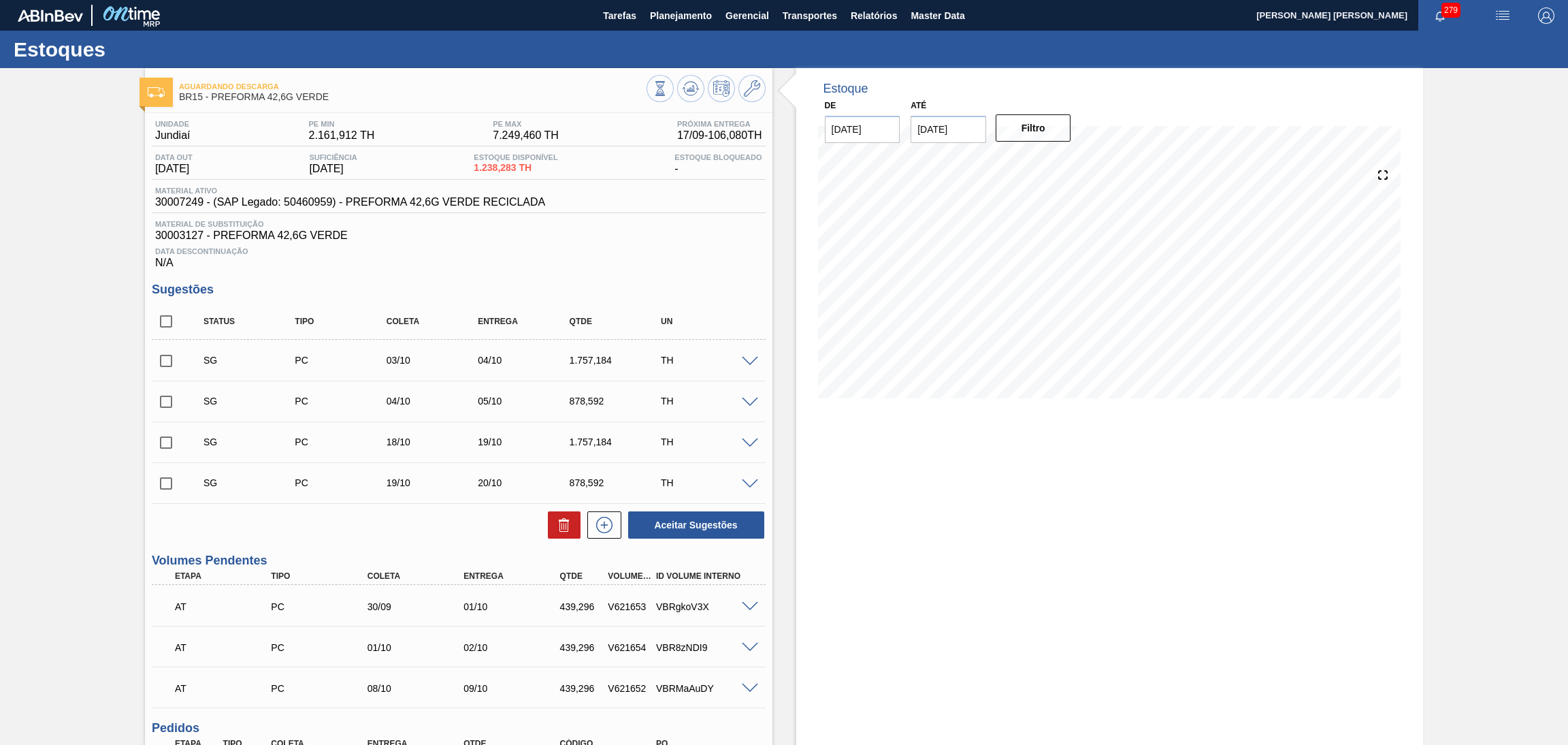
click at [733, 267] on div "Data Descontinuação N/A" at bounding box center [459, 255] width 614 height 27
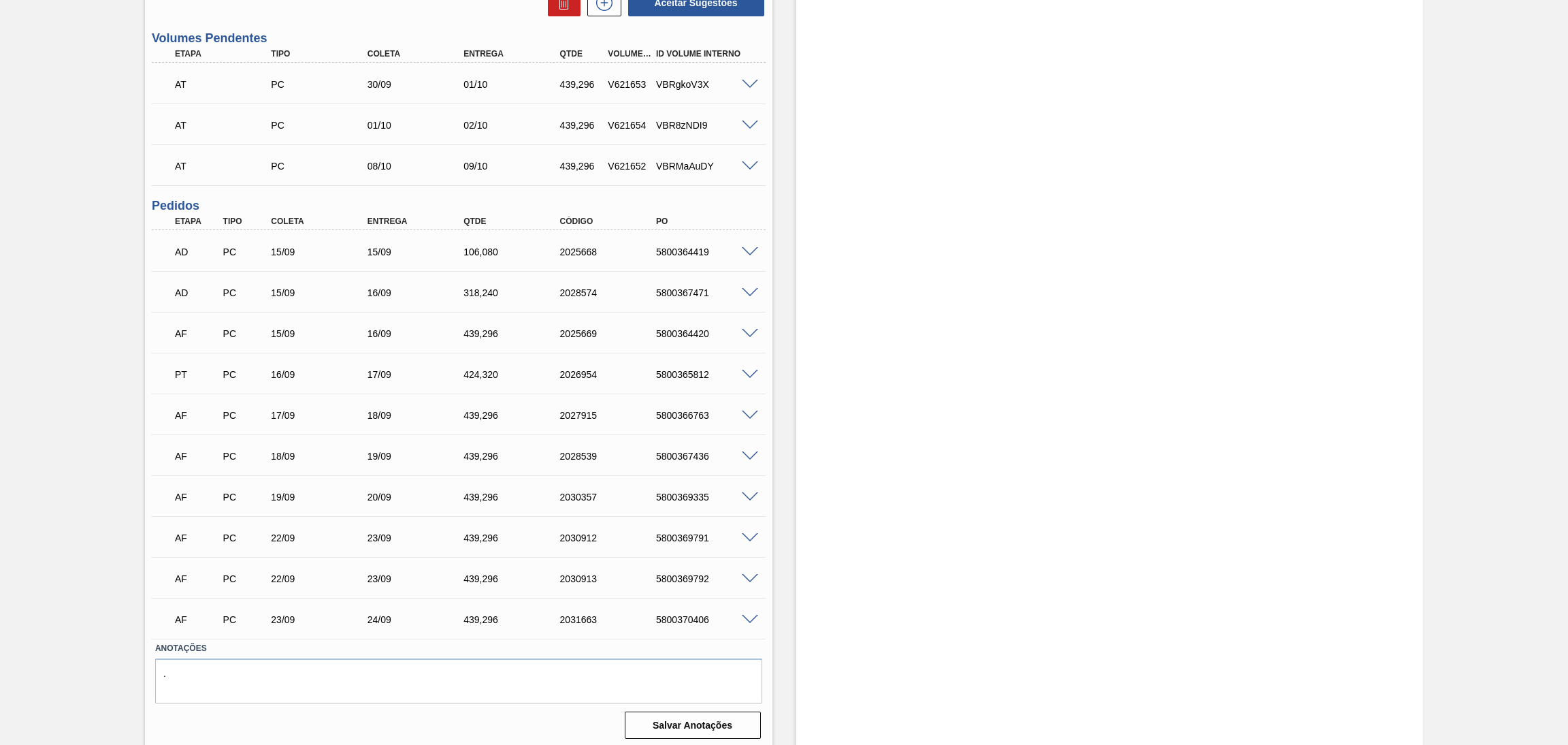
scroll to position [525, 0]
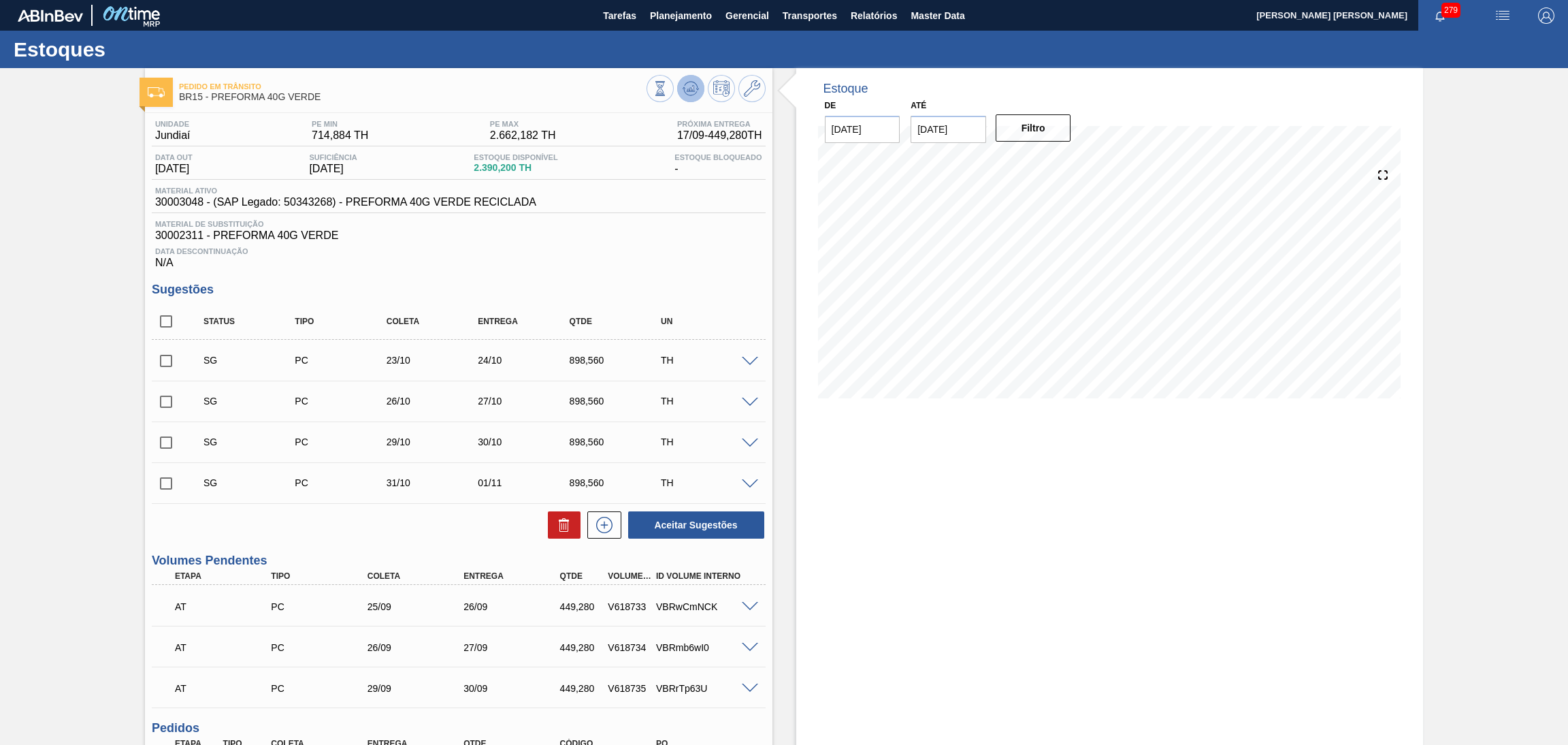
click at [690, 100] on button at bounding box center [691, 89] width 27 height 27
click at [922, 435] on div "Estoque De 17/09/2025 Até 30/10/2025 Filtro 29/09 Projeção de Estoque 2,316.436…" at bounding box center [1110, 547] width 628 height 959
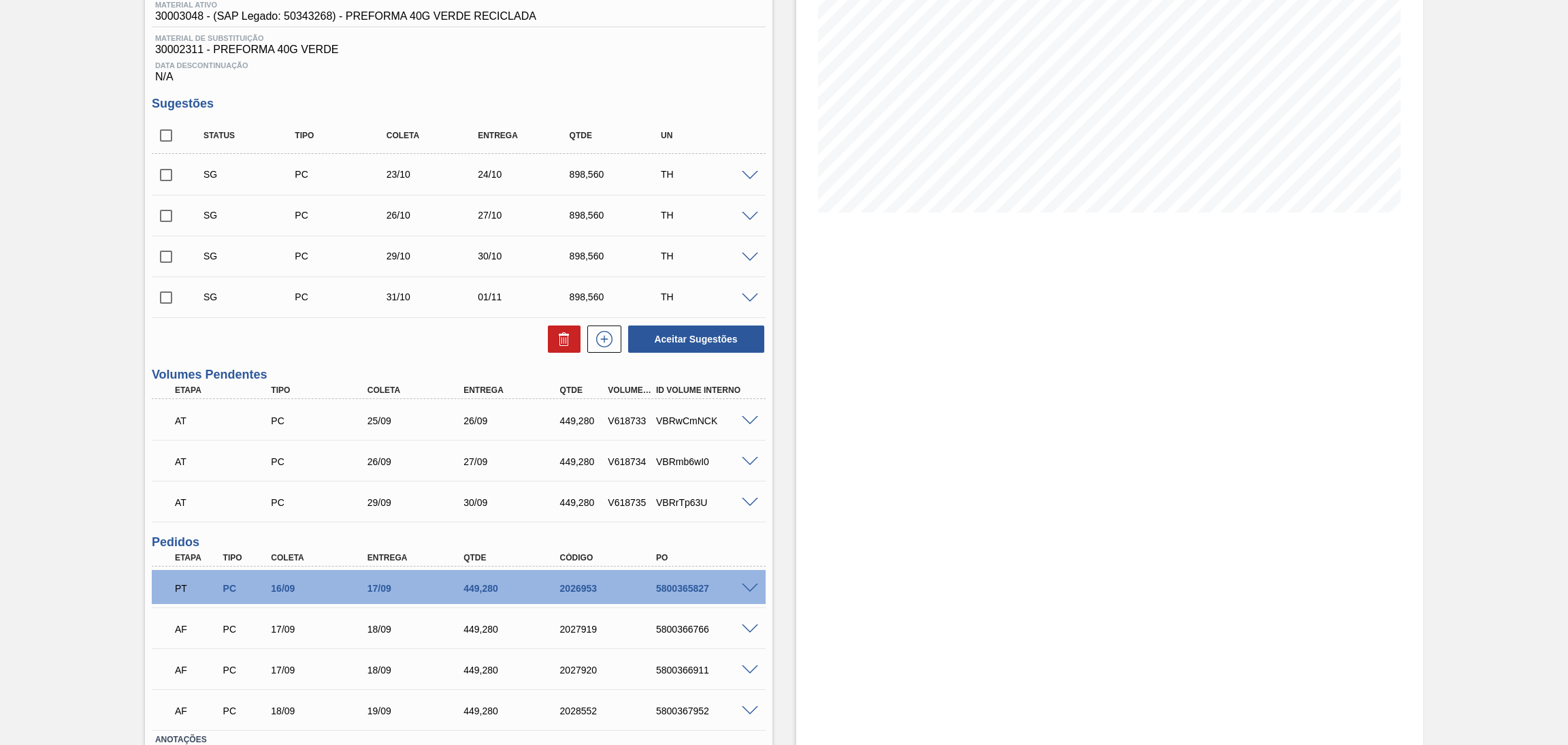
scroll to position [204, 0]
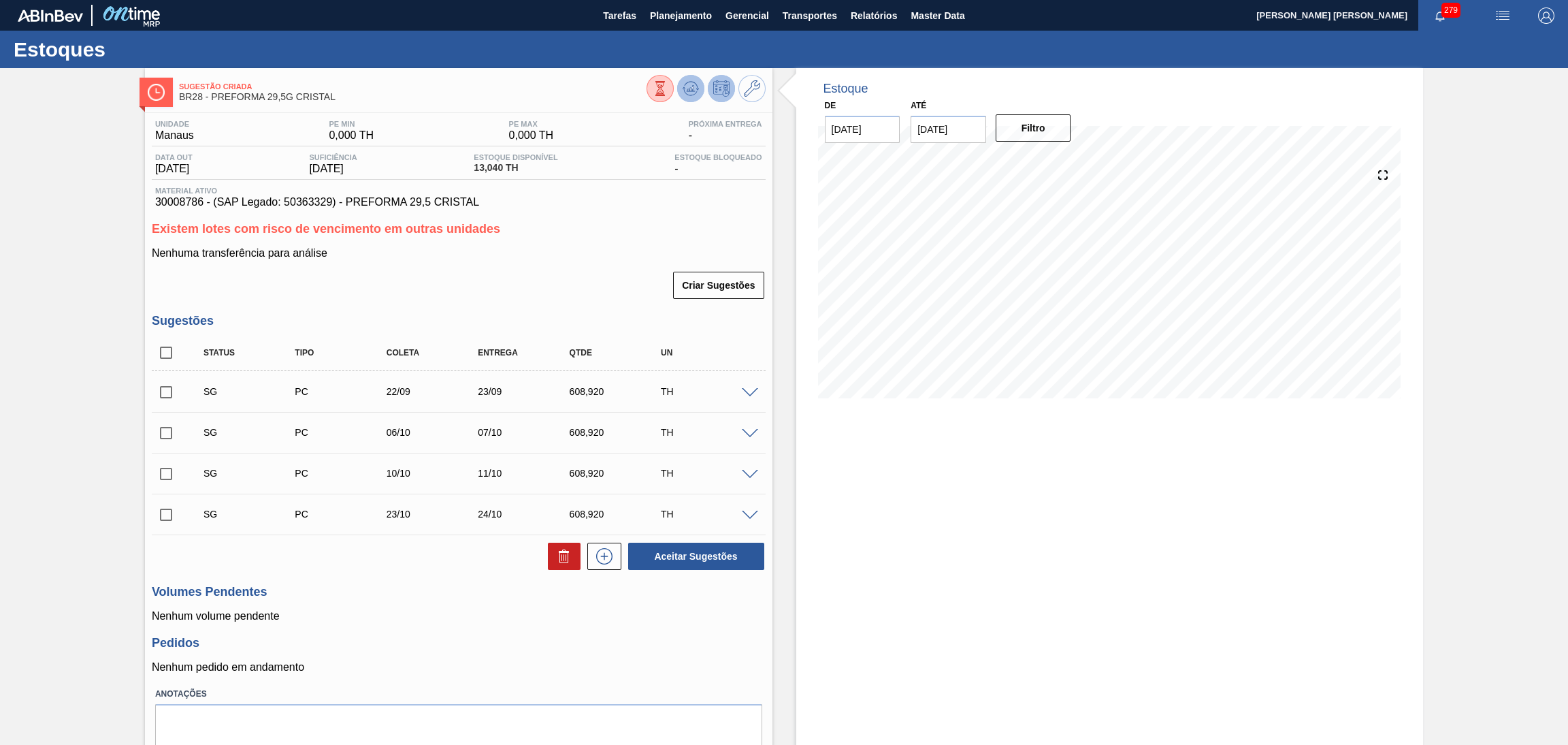
click at [691, 94] on icon at bounding box center [691, 89] width 16 height 16
